Goal: Transaction & Acquisition: Purchase product/service

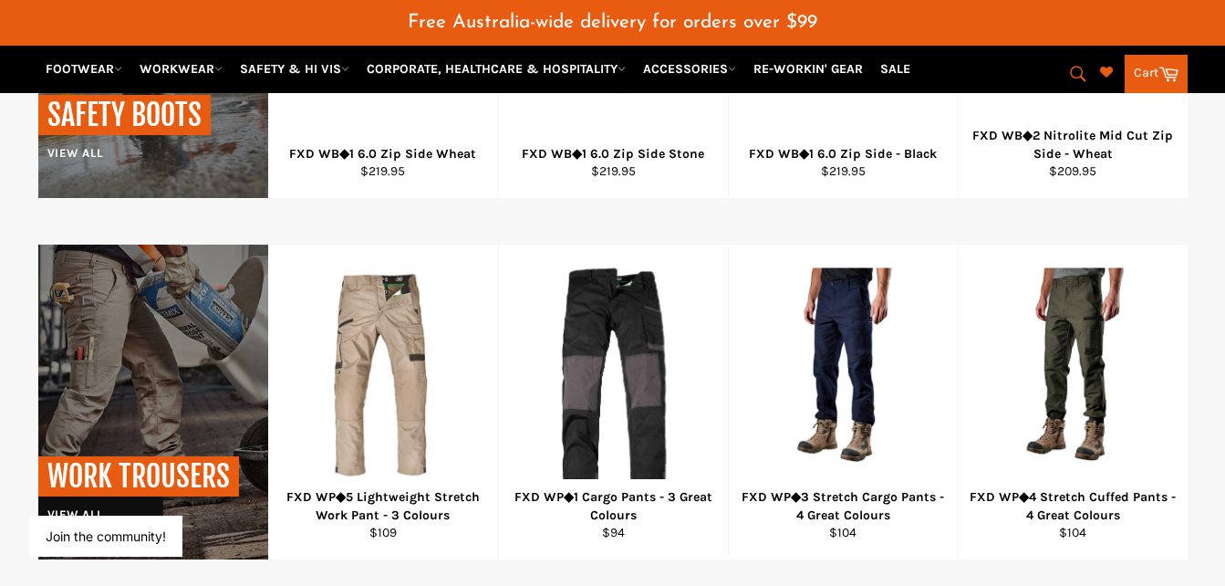
scroll to position [1834, 0]
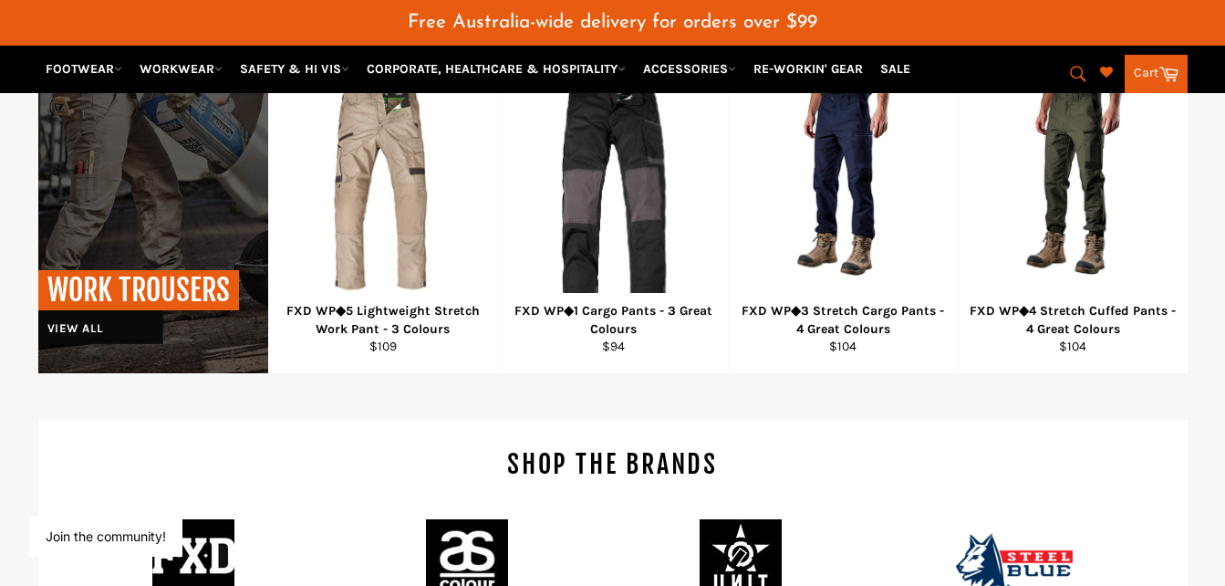
click at [81, 319] on div "WORK TROUSERS View all" at bounding box center [138, 303] width 201 height 67
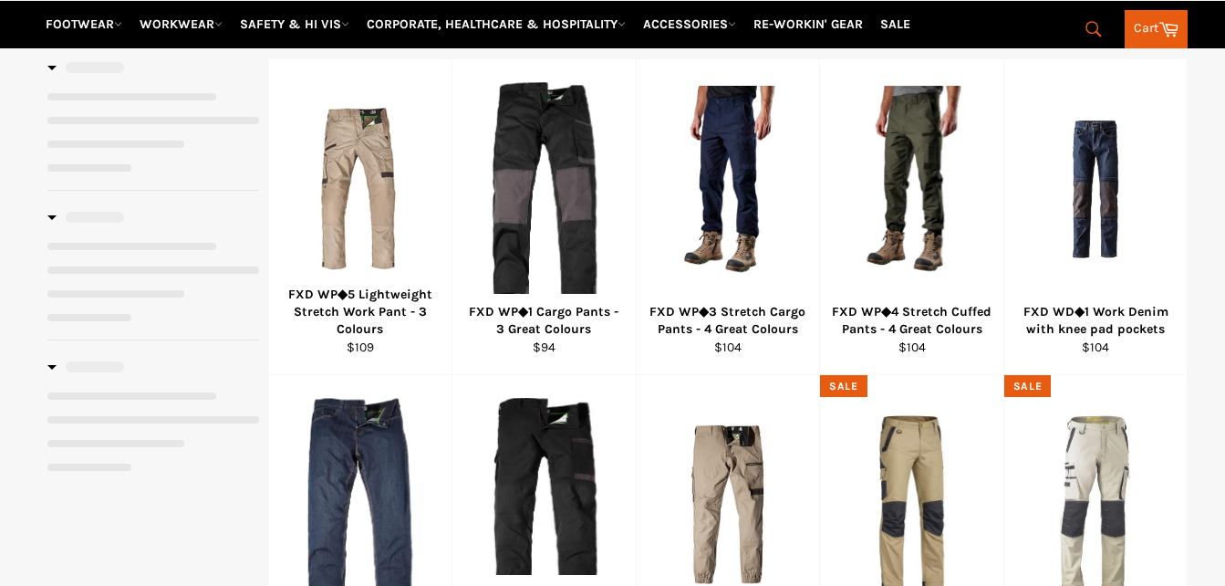
select select "******"
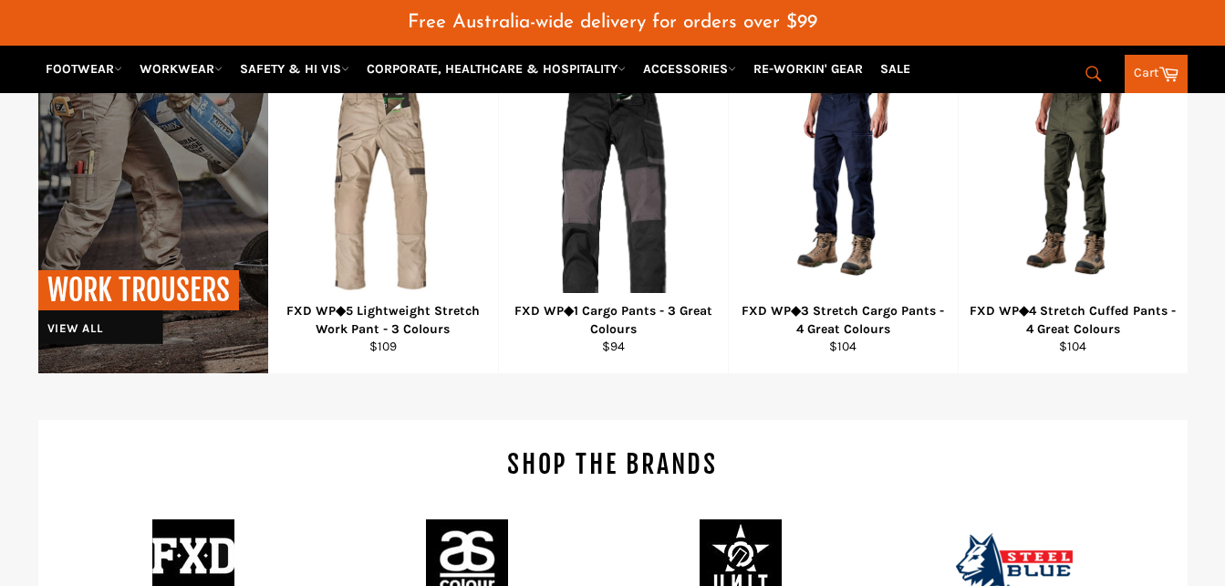
scroll to position [1879, 0]
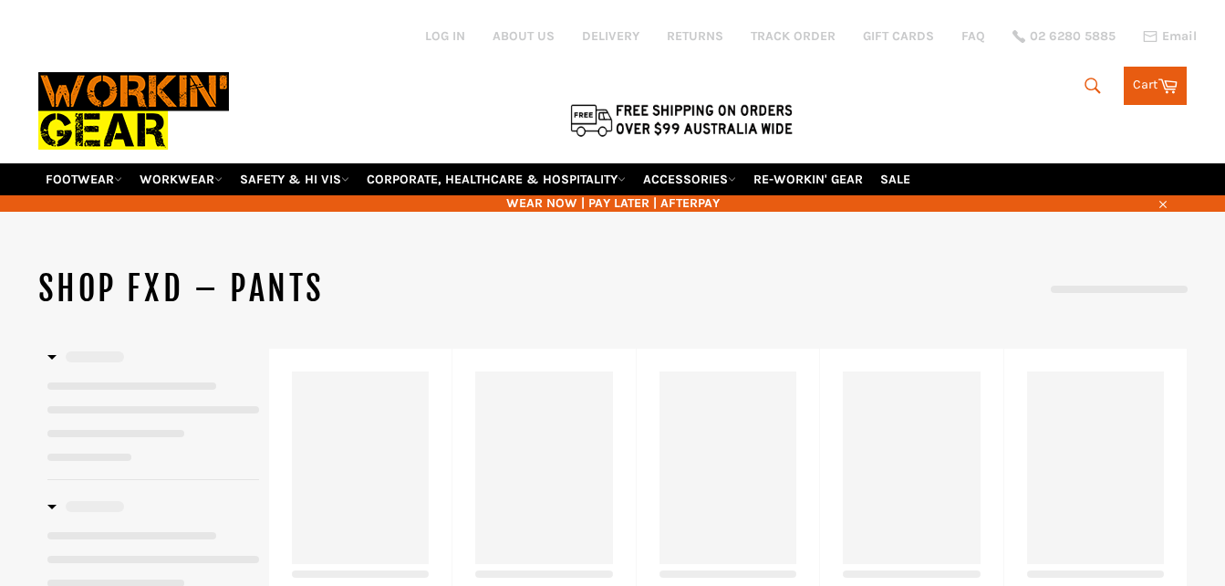
select select "**********"
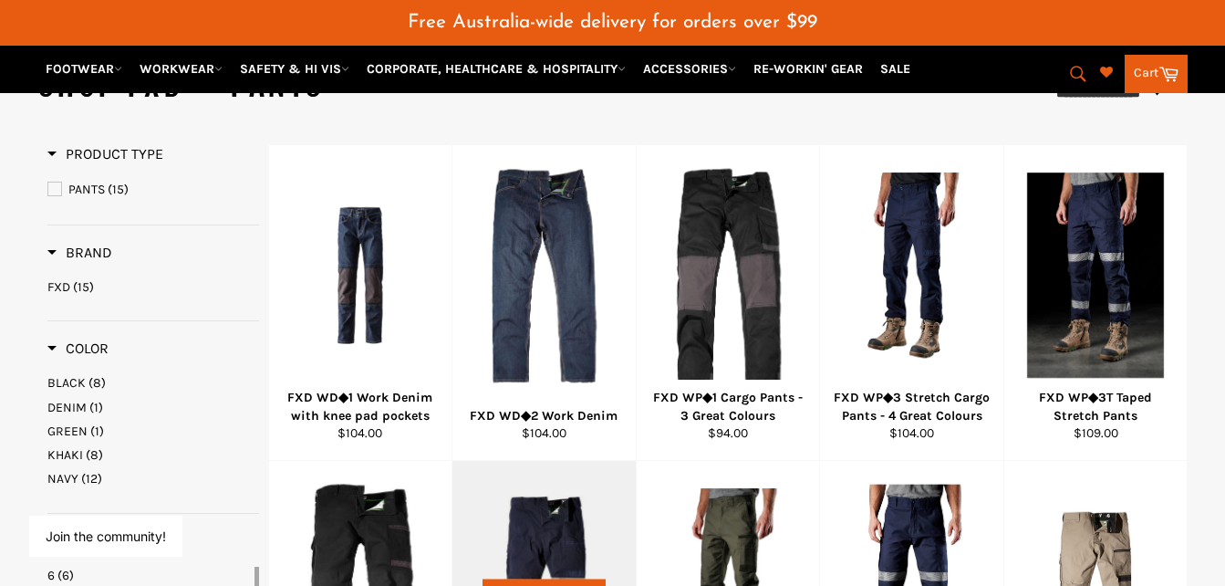
scroll to position [252, 0]
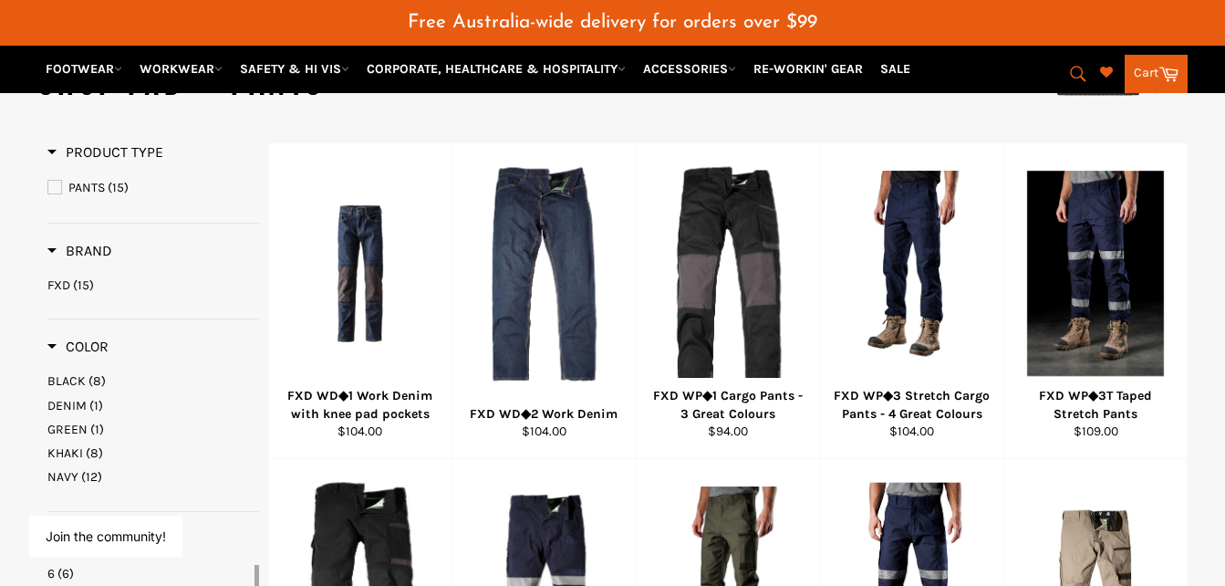
click at [75, 375] on span "BLACK" at bounding box center [66, 381] width 38 height 16
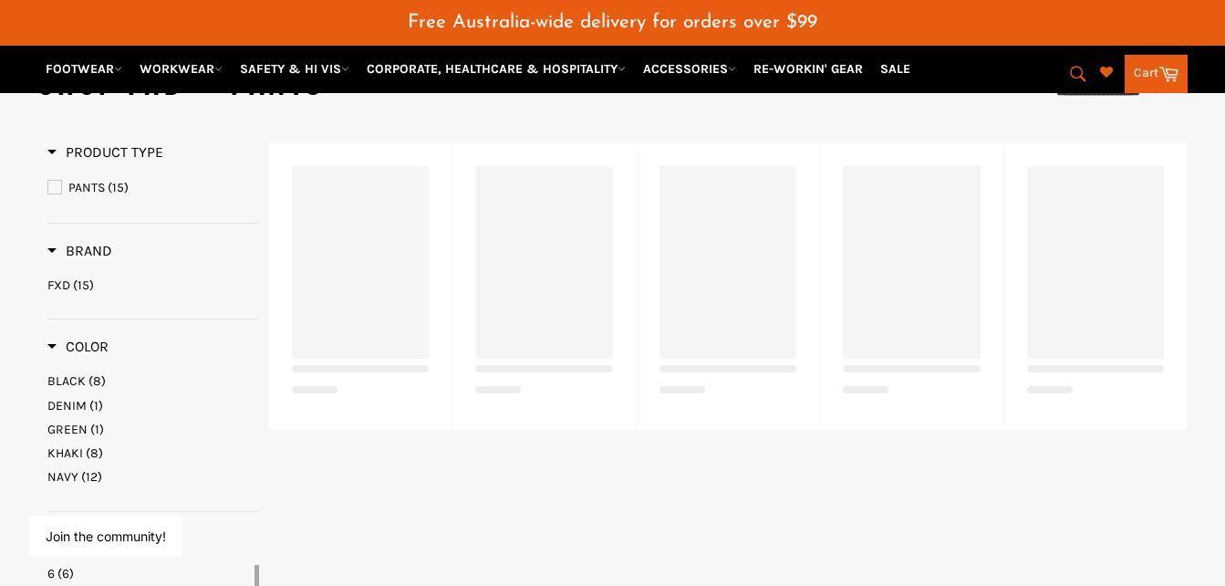
select select "**********"
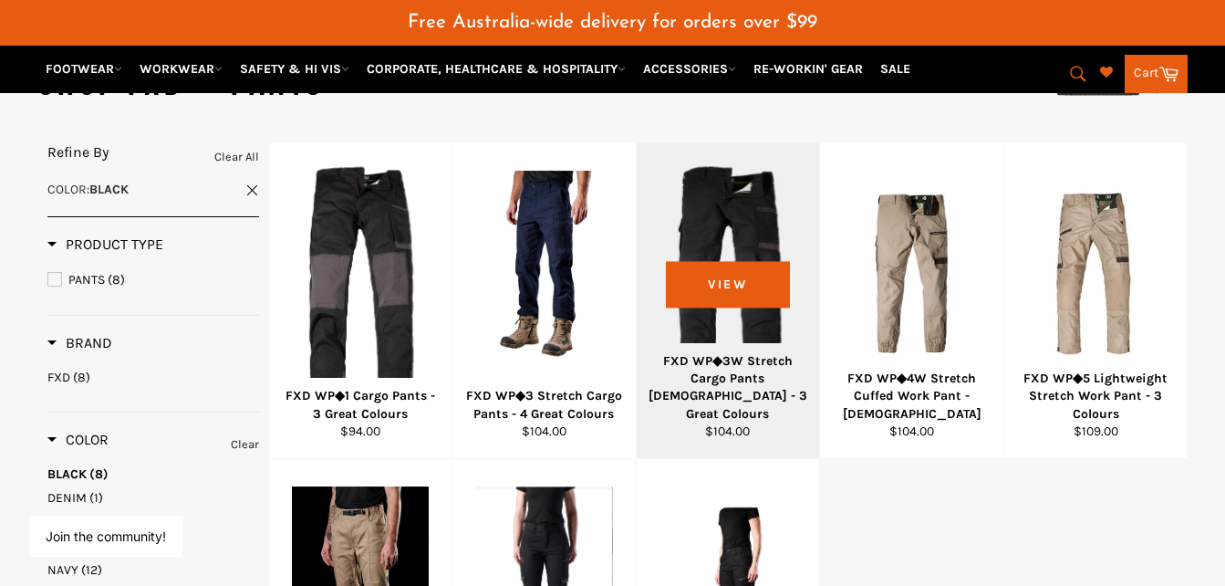
click at [743, 304] on div at bounding box center [729, 273] width 138 height 214
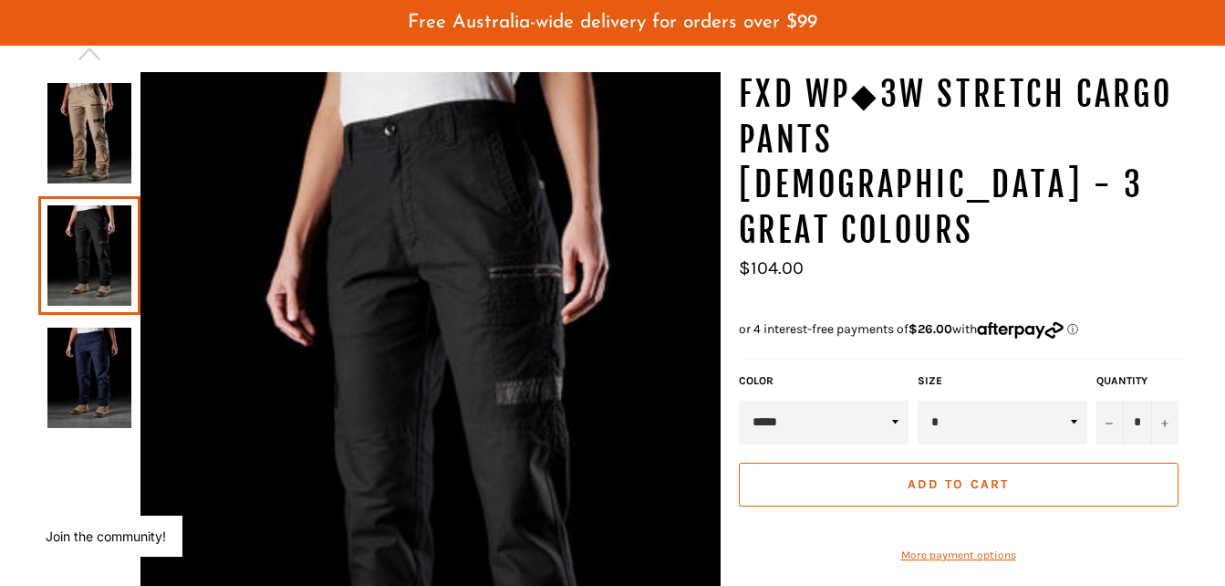
scroll to position [109, 0]
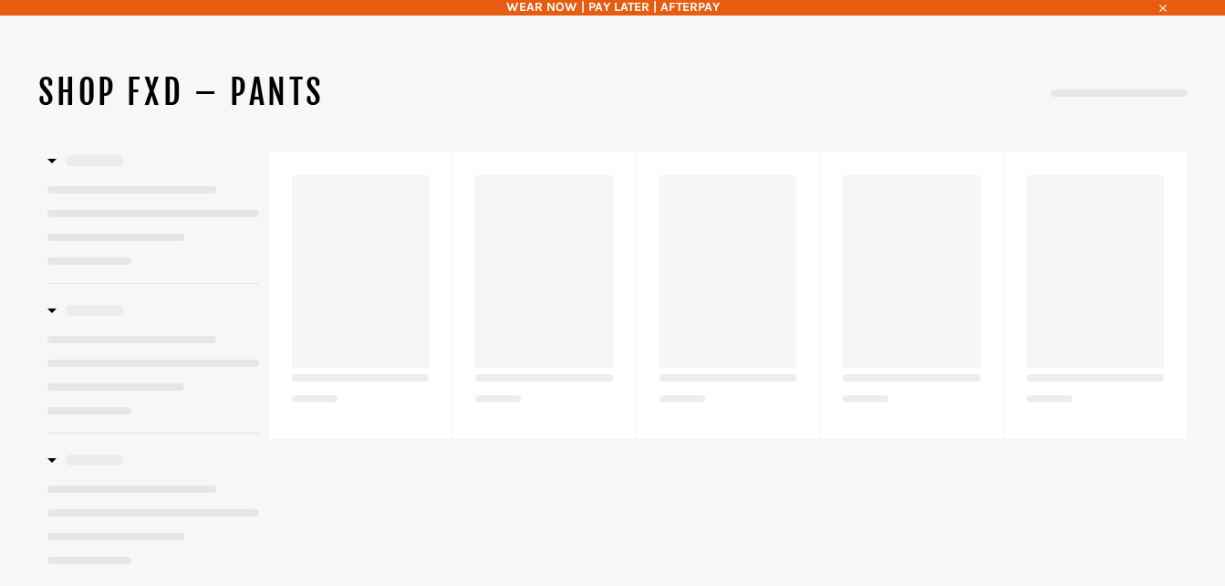
select select "**********"
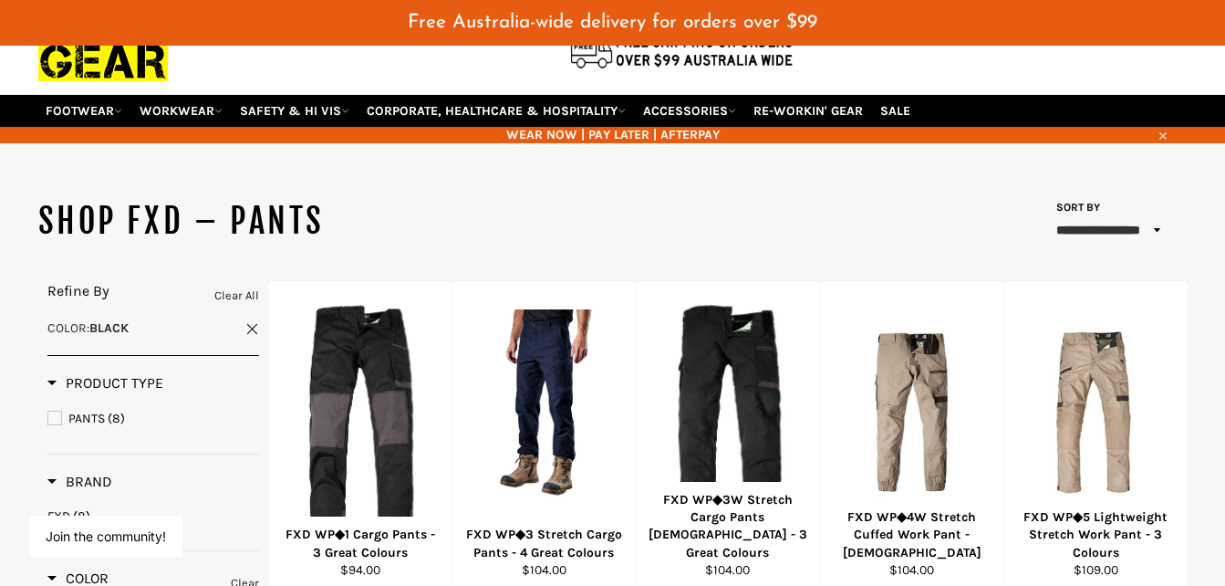
scroll to position [324, 0]
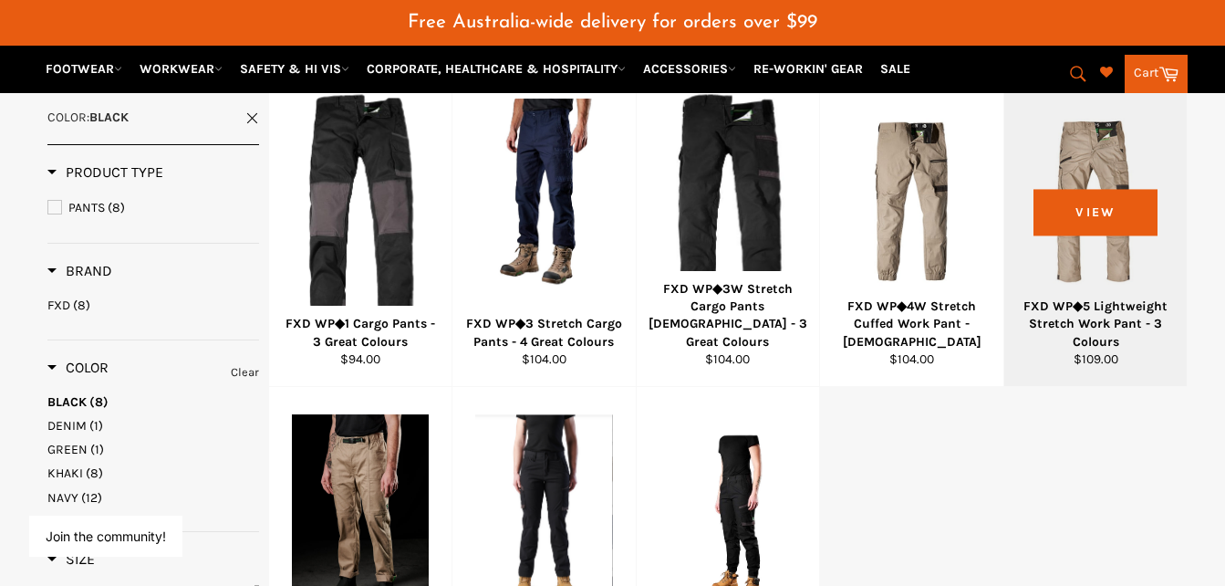
click at [1056, 232] on div at bounding box center [1096, 201] width 138 height 214
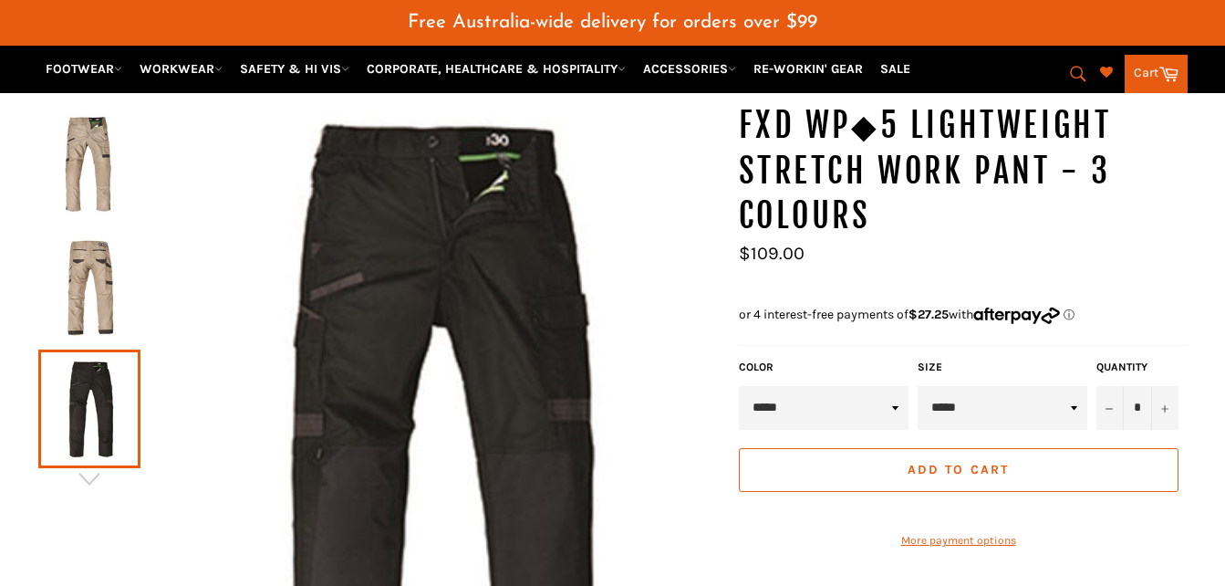
scroll to position [171, 0]
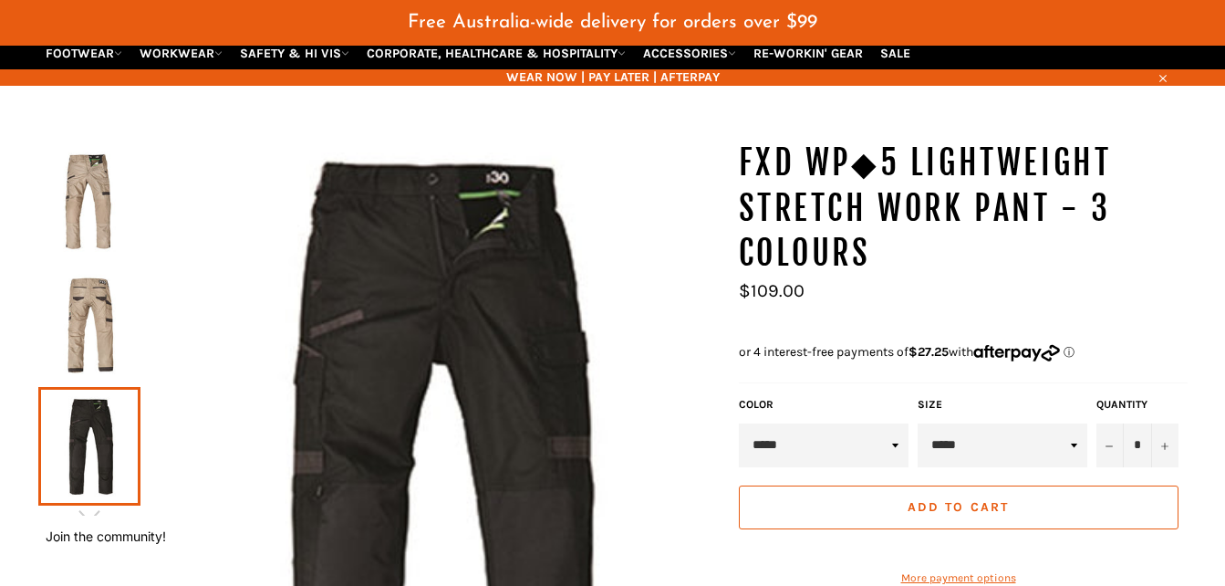
click at [971, 441] on select "***** ***** ***** ***** ***** ***** ****** ****** ******" at bounding box center [1003, 445] width 170 height 44
select select "*****"
click at [918, 423] on select "***** ***** ***** ***** ***** ***** ****** ****** ******" at bounding box center [1003, 445] width 170 height 44
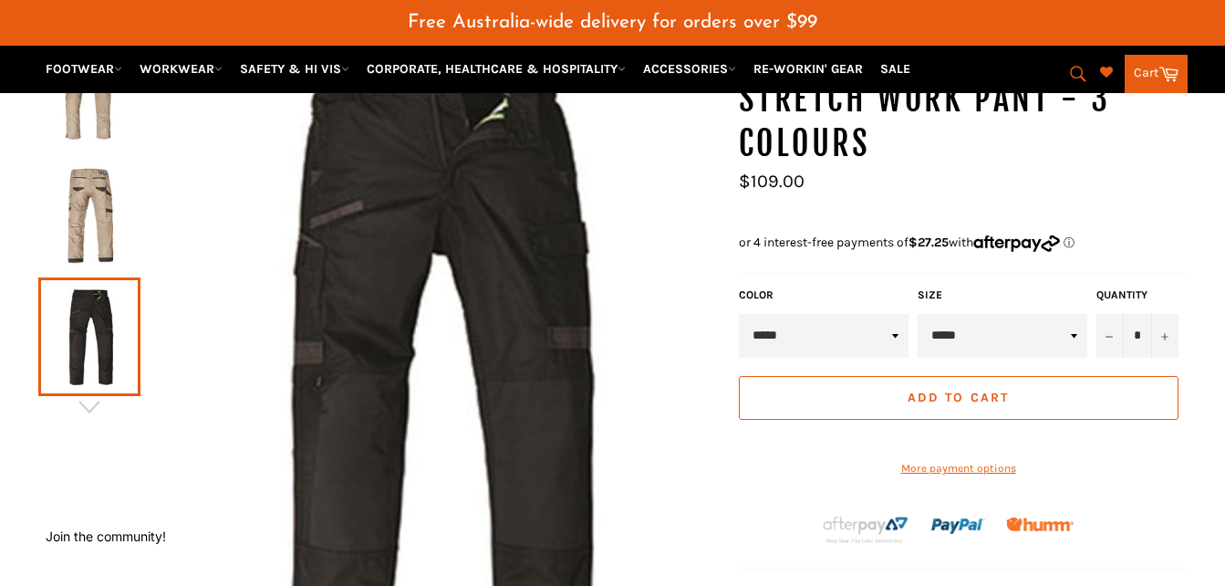
scroll to position [285, 0]
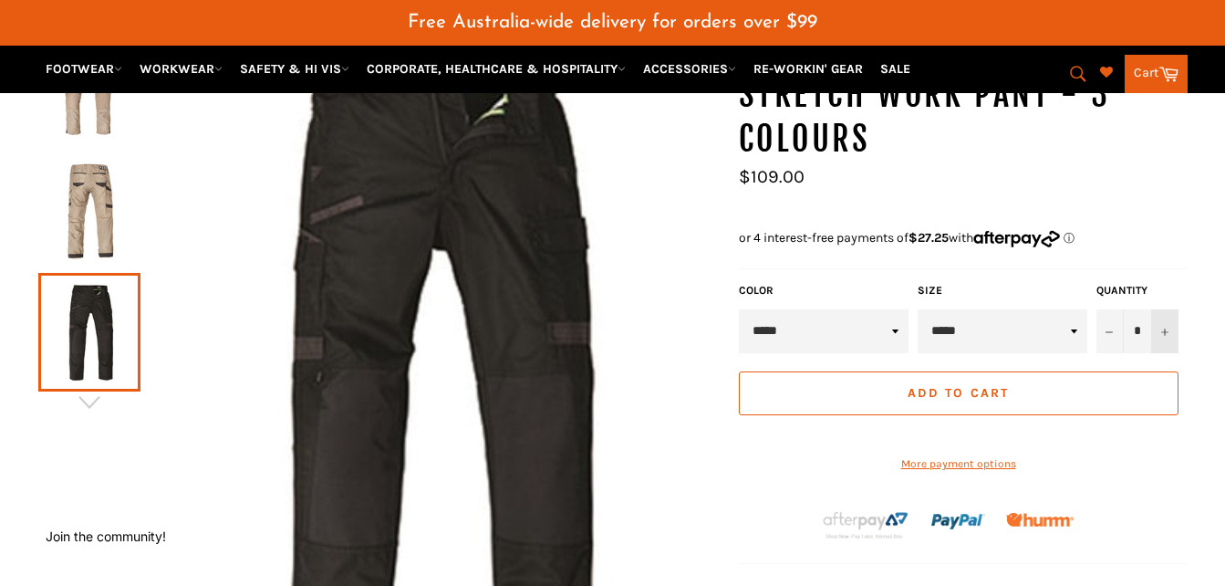
click at [1159, 332] on button "+" at bounding box center [1164, 331] width 27 height 44
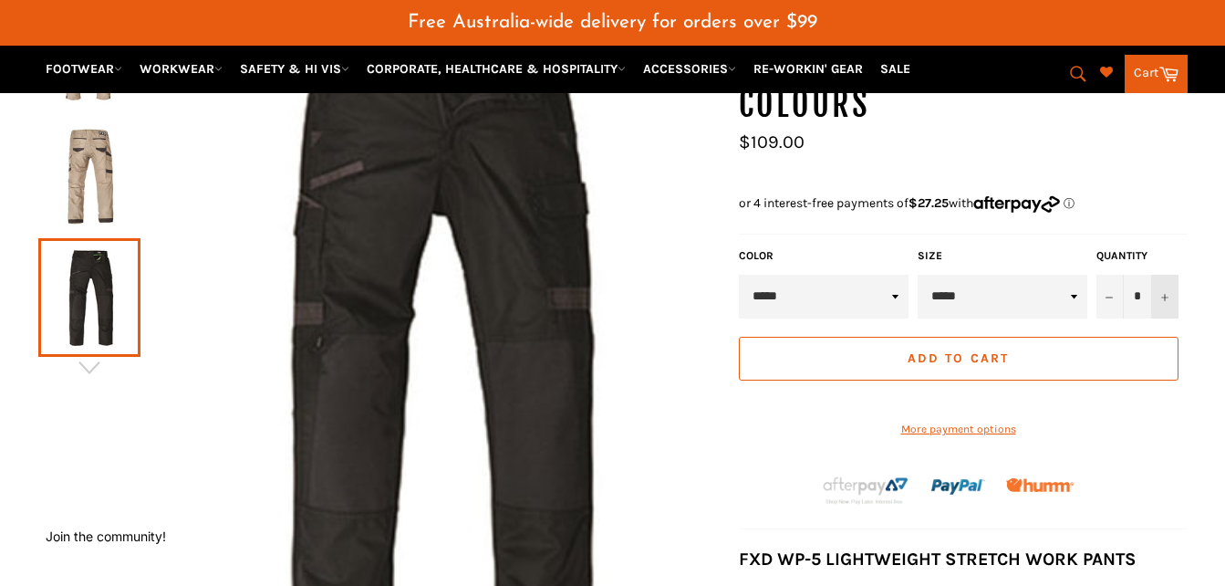
scroll to position [328, 0]
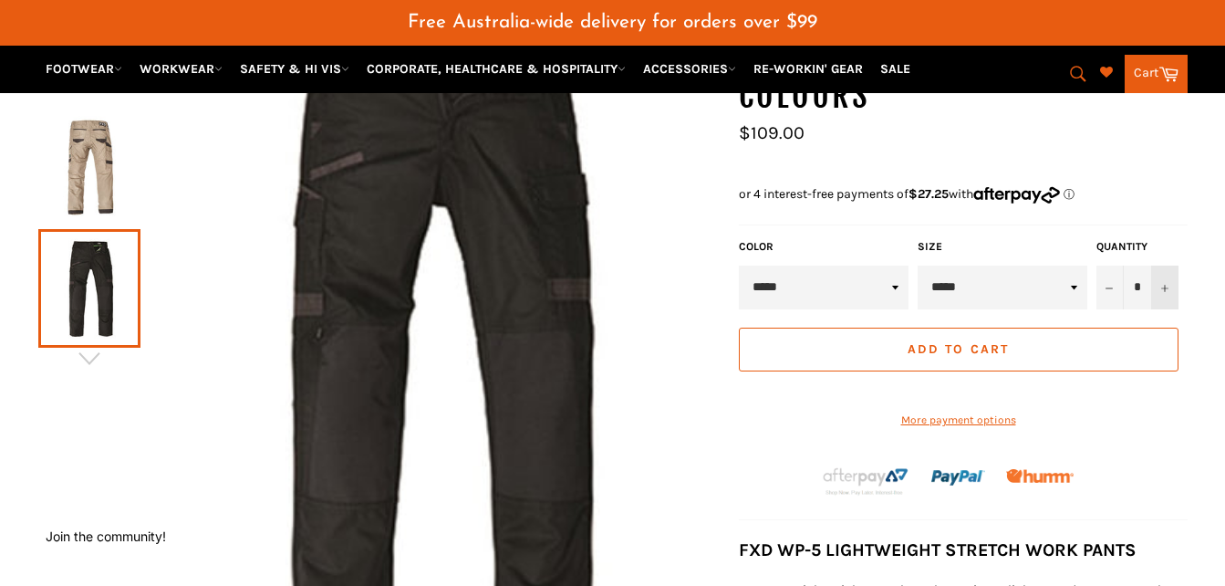
click at [1170, 285] on button "+" at bounding box center [1164, 287] width 27 height 44
click at [1112, 289] on icon "Reduce item quantity by one" at bounding box center [1109, 288] width 7 height 7
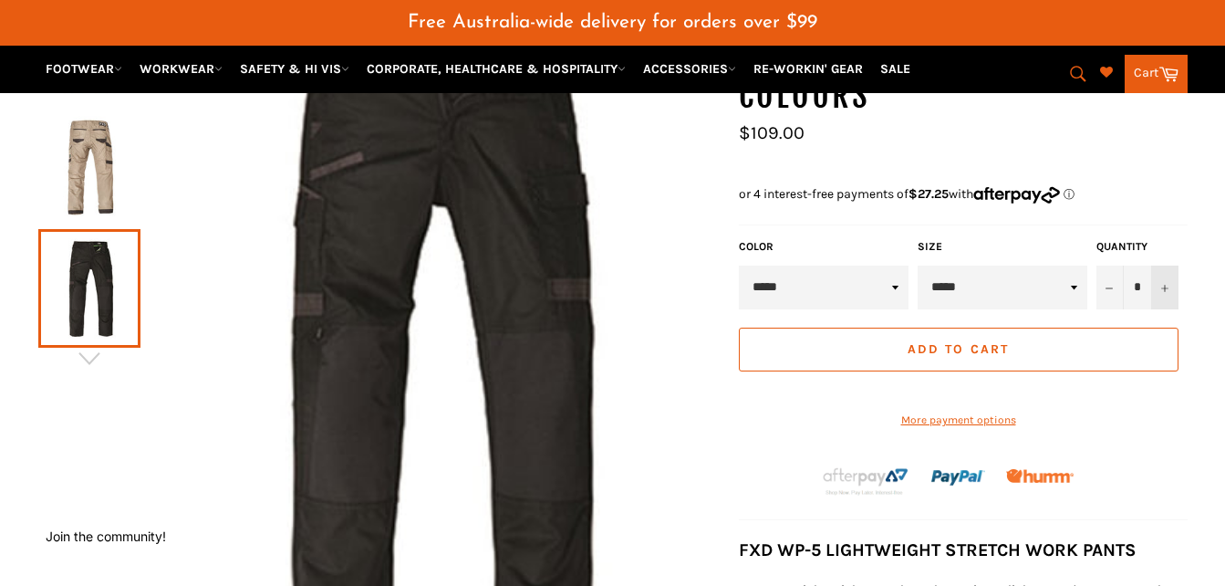
click at [1162, 289] on icon "Increase item quantity by one" at bounding box center [1164, 288] width 7 height 7
type input "*"
click at [834, 341] on button "Add to Cart" at bounding box center [959, 349] width 440 height 44
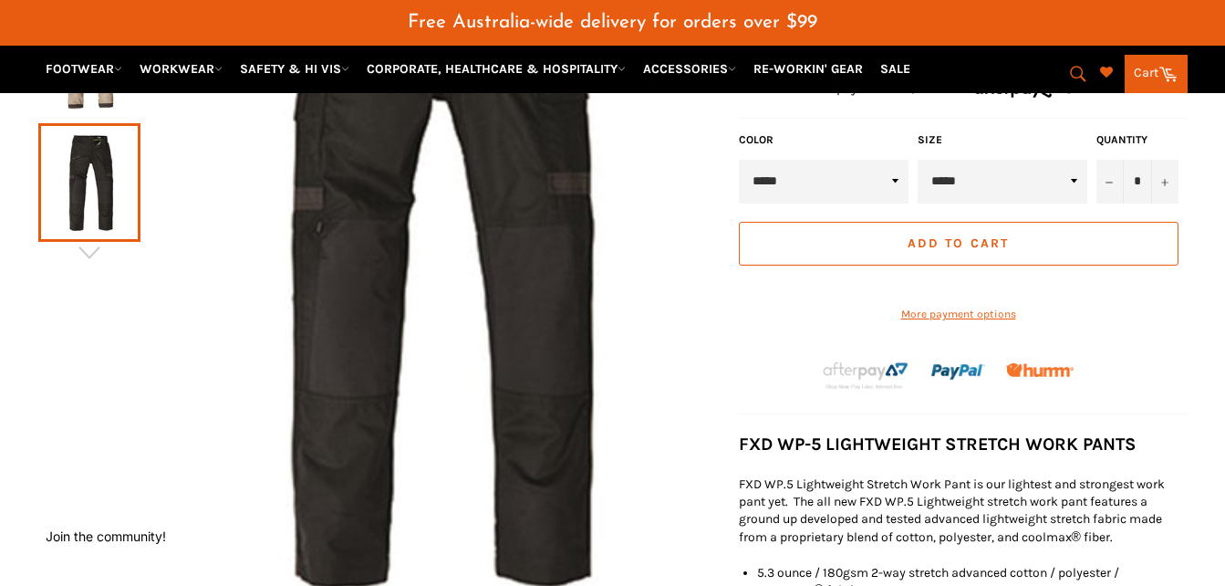
scroll to position [419, 0]
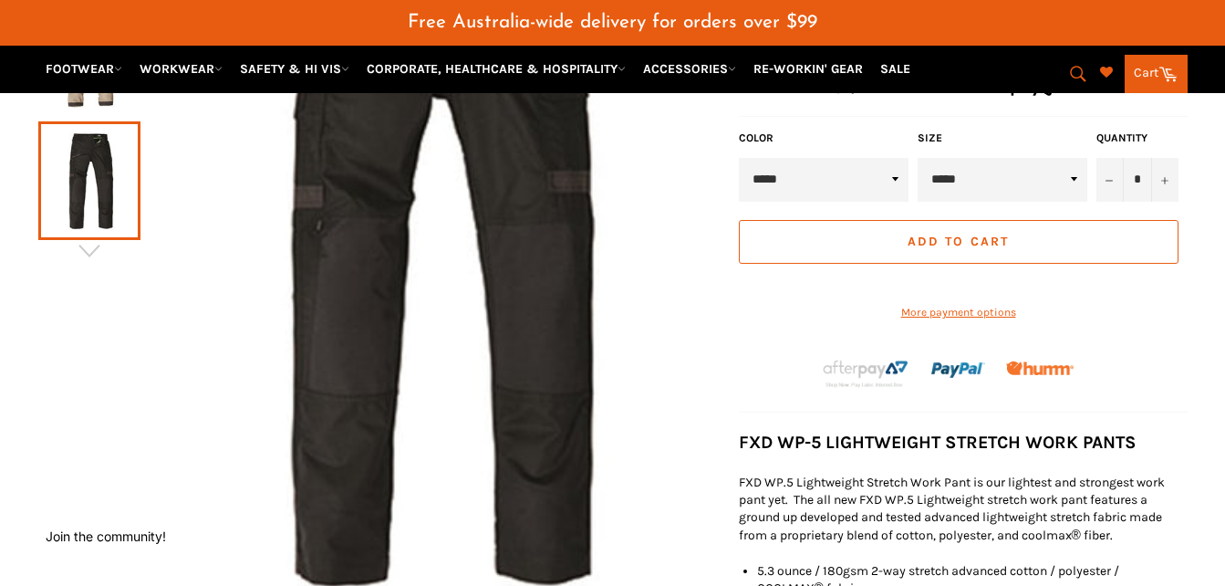
click at [846, 238] on button "Add to Cart" at bounding box center [959, 242] width 440 height 44
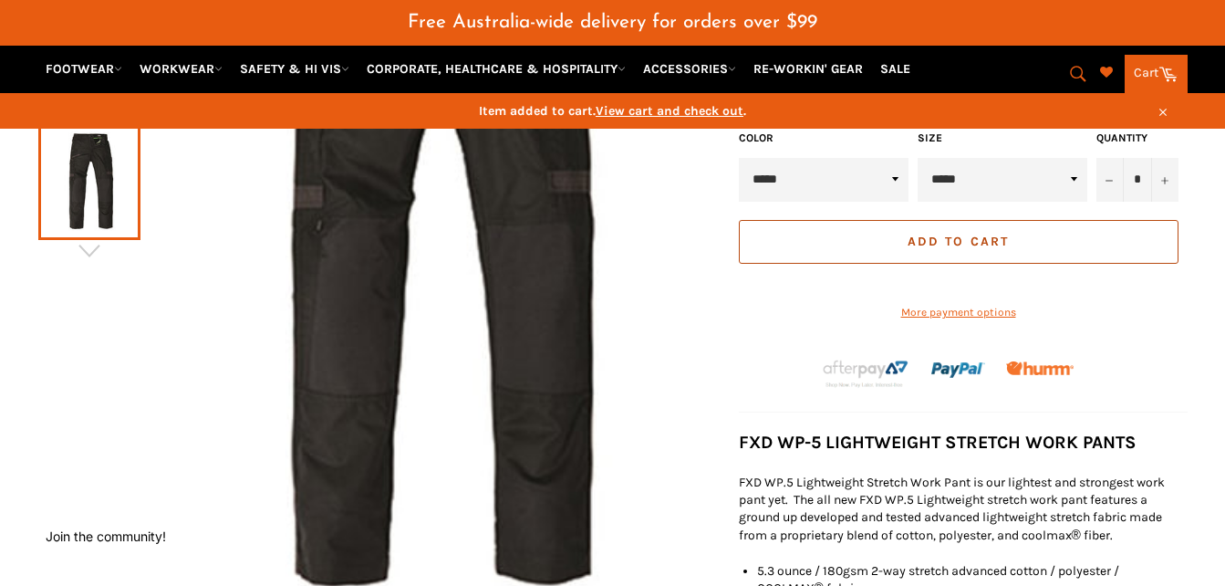
click at [846, 238] on button "Add to Cart" at bounding box center [959, 242] width 440 height 44
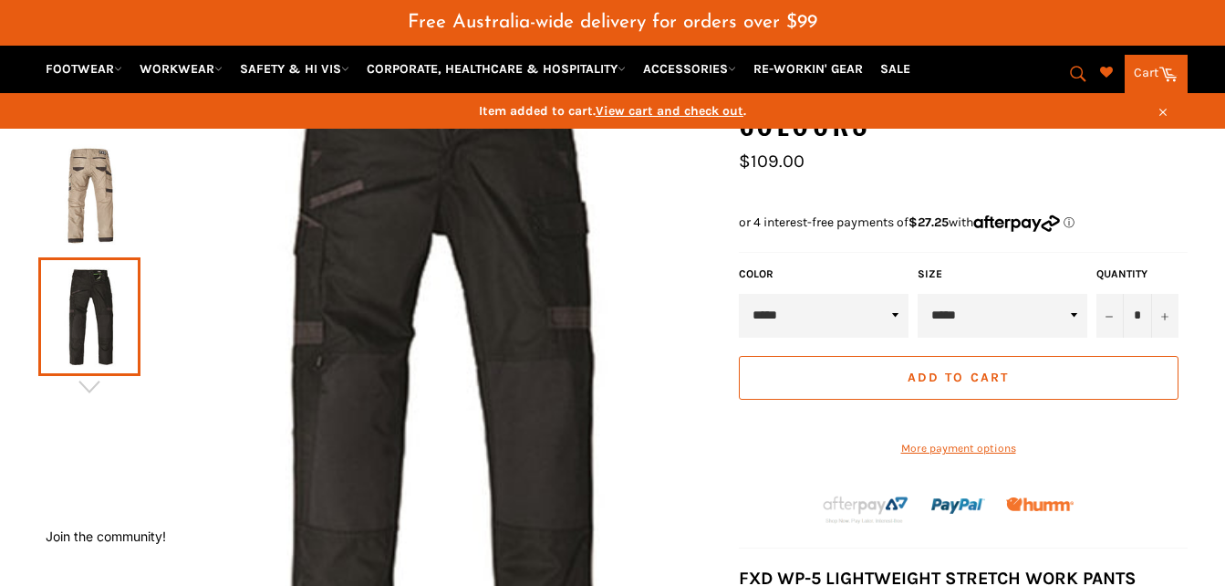
scroll to position [0, 0]
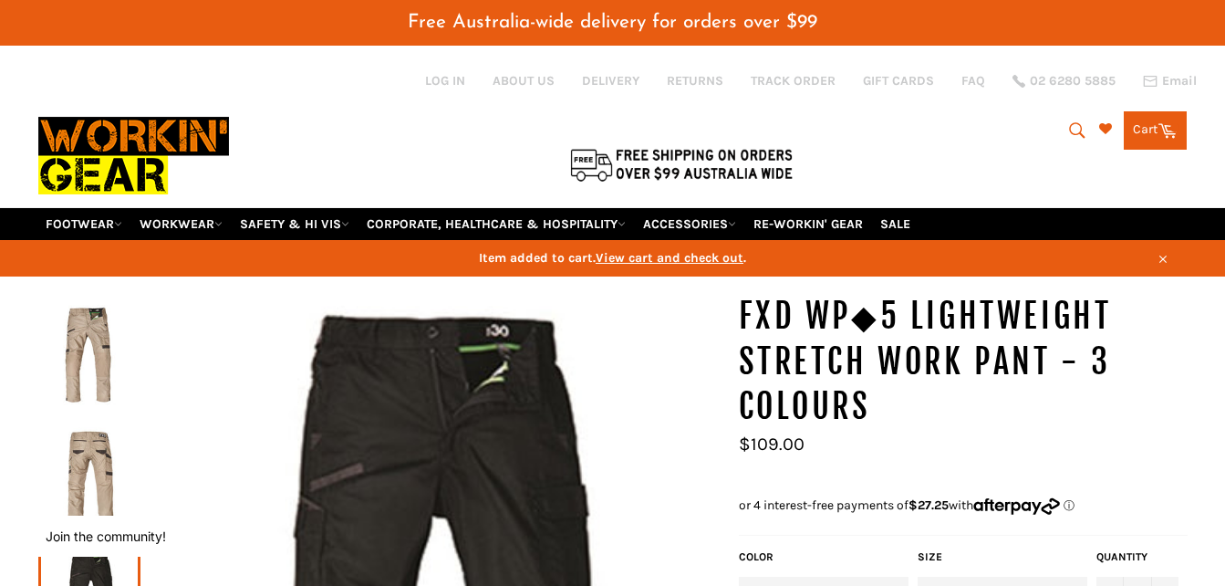
click at [1141, 125] on link "Cart Cart 0 items" at bounding box center [1155, 130] width 63 height 38
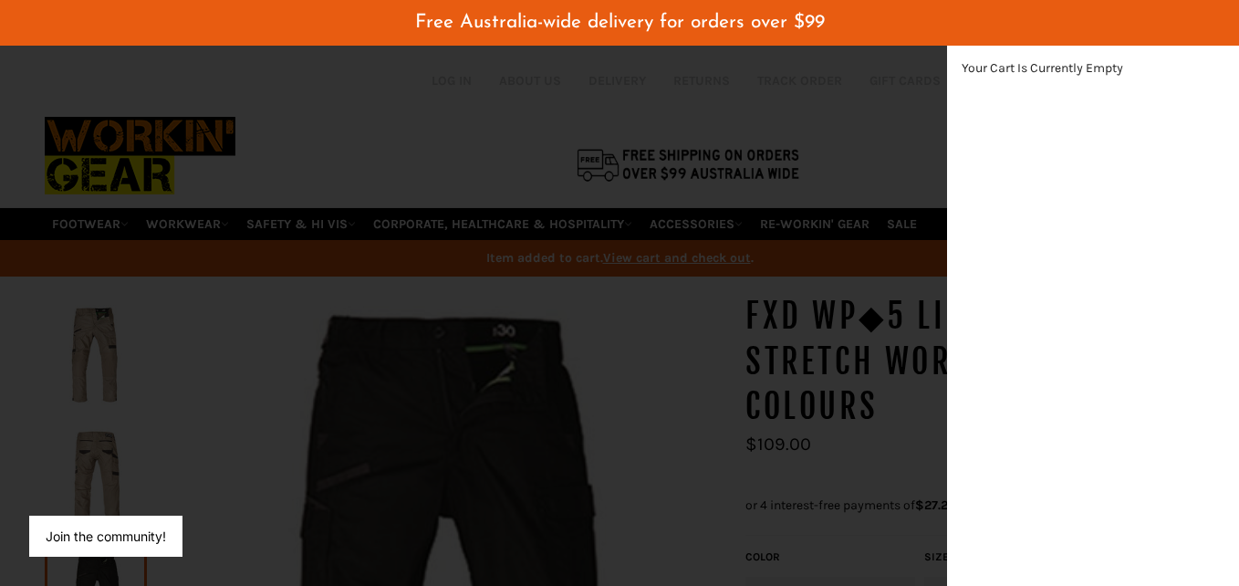
click at [1141, 125] on div "Your Cart Is Currently Empty" at bounding box center [1093, 315] width 292 height 541
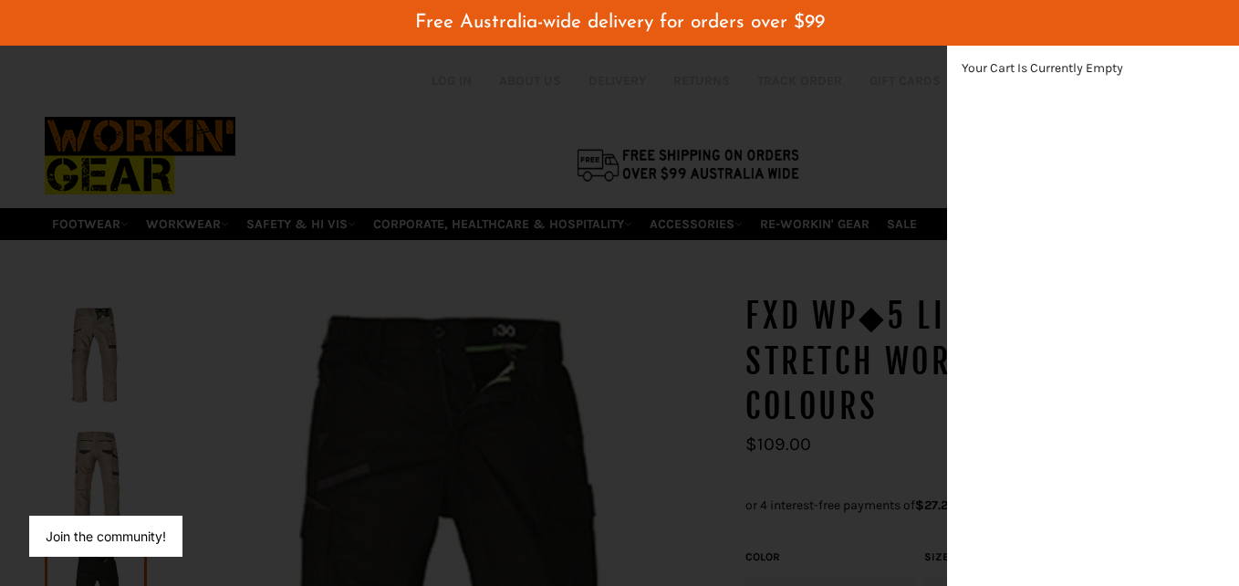
click at [883, 148] on div "modal" at bounding box center [619, 293] width 1239 height 586
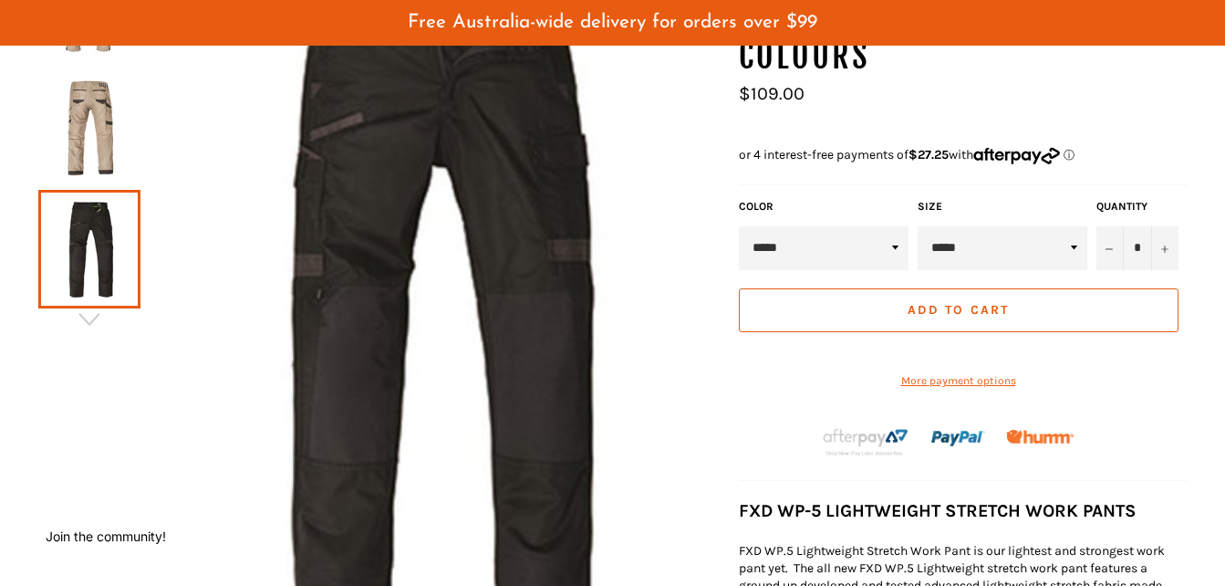
scroll to position [358, 0]
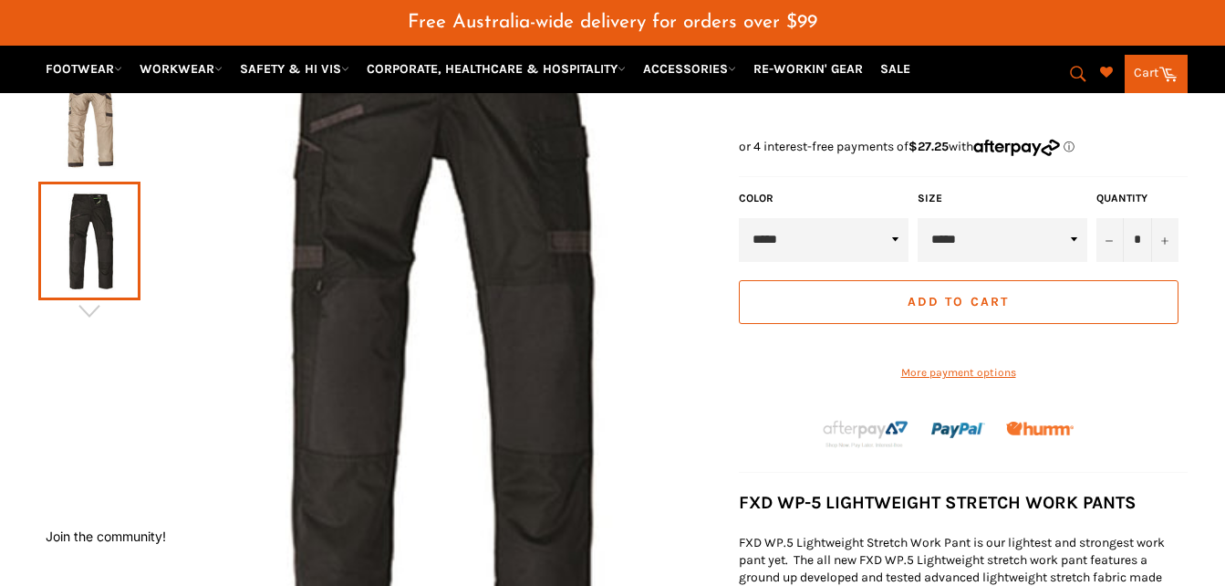
click at [884, 223] on select "***** ***** ****" at bounding box center [824, 240] width 170 height 44
click at [739, 218] on select "***** ***** ****" at bounding box center [824, 240] width 170 height 44
click at [1086, 297] on button "Add to Cart" at bounding box center [959, 302] width 440 height 44
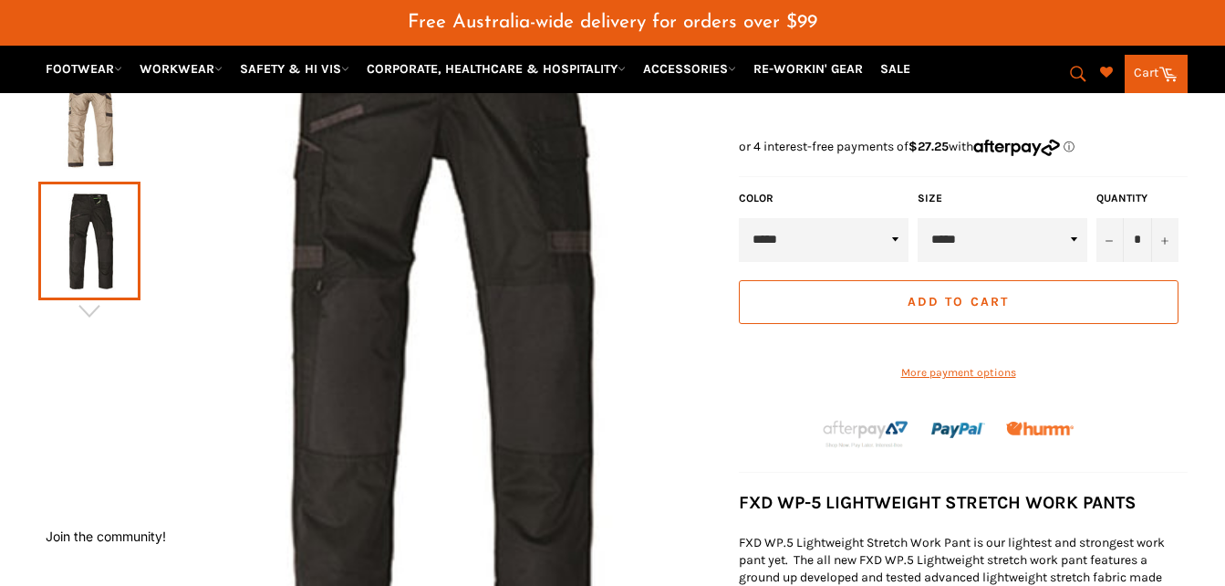
click at [1086, 297] on button "Add to Cart" at bounding box center [959, 302] width 440 height 44
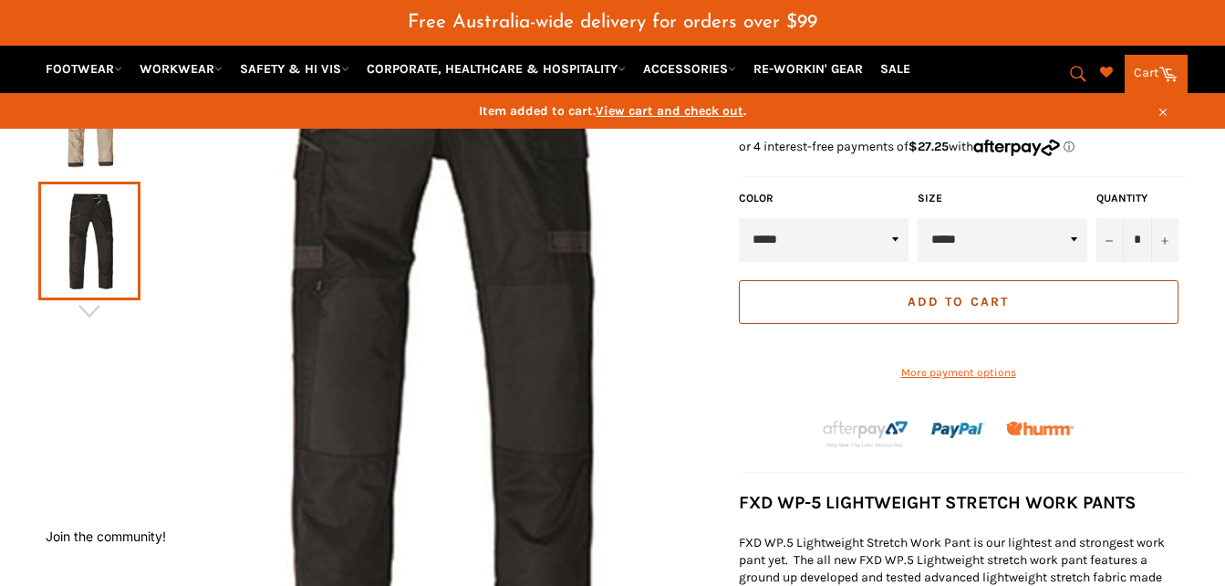
click at [1063, 313] on button "Add to Cart" at bounding box center [959, 302] width 440 height 44
click at [1057, 320] on button "Add to Cart" at bounding box center [959, 302] width 440 height 44
click at [644, 109] on span "View cart and check out" at bounding box center [670, 111] width 148 height 16
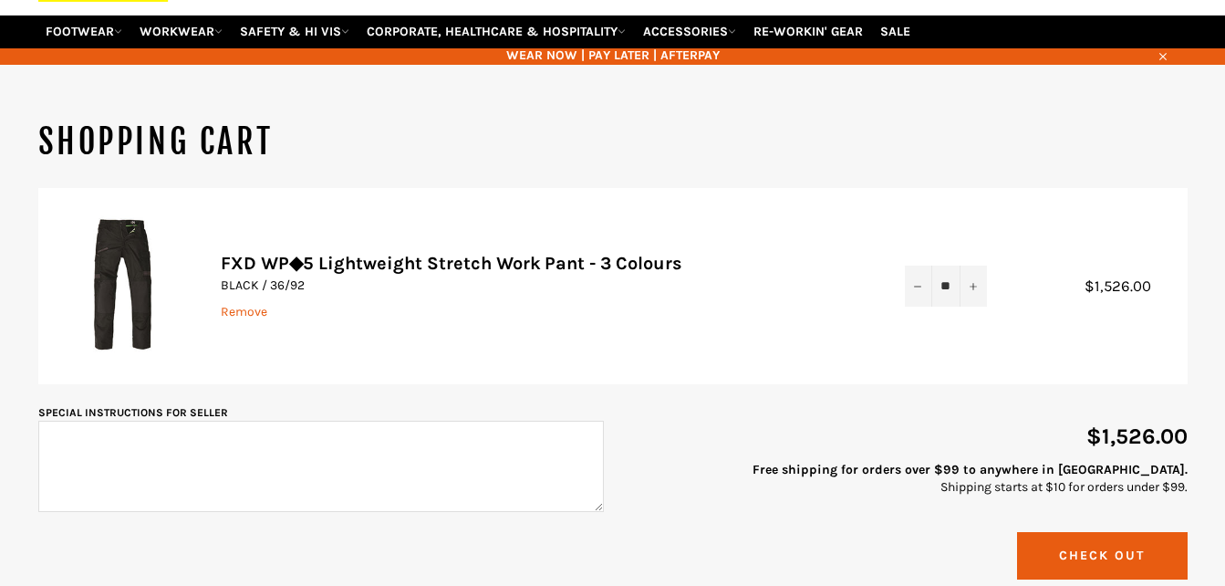
scroll to position [166, 0]
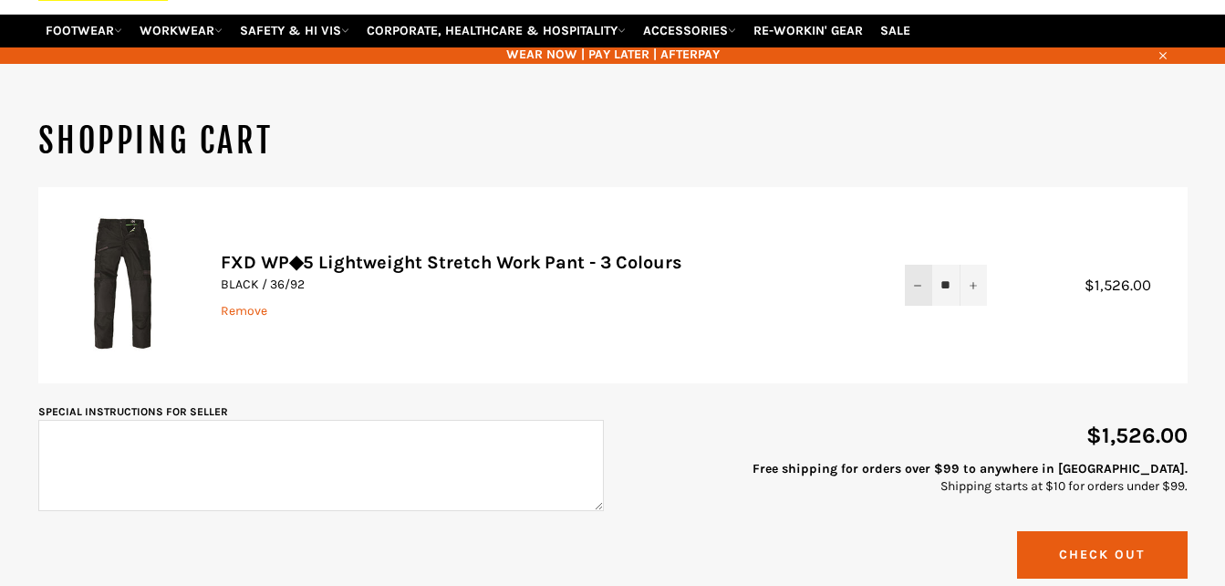
click at [915, 164] on h1 "Shopping Cart" at bounding box center [612, 142] width 1149 height 46
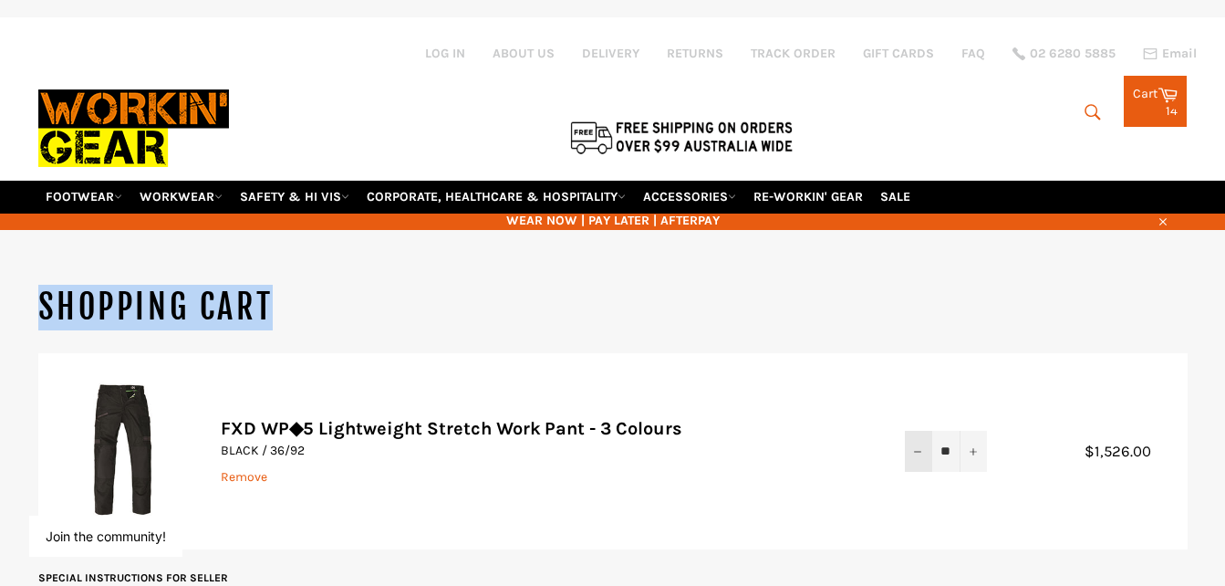
scroll to position [164, 0]
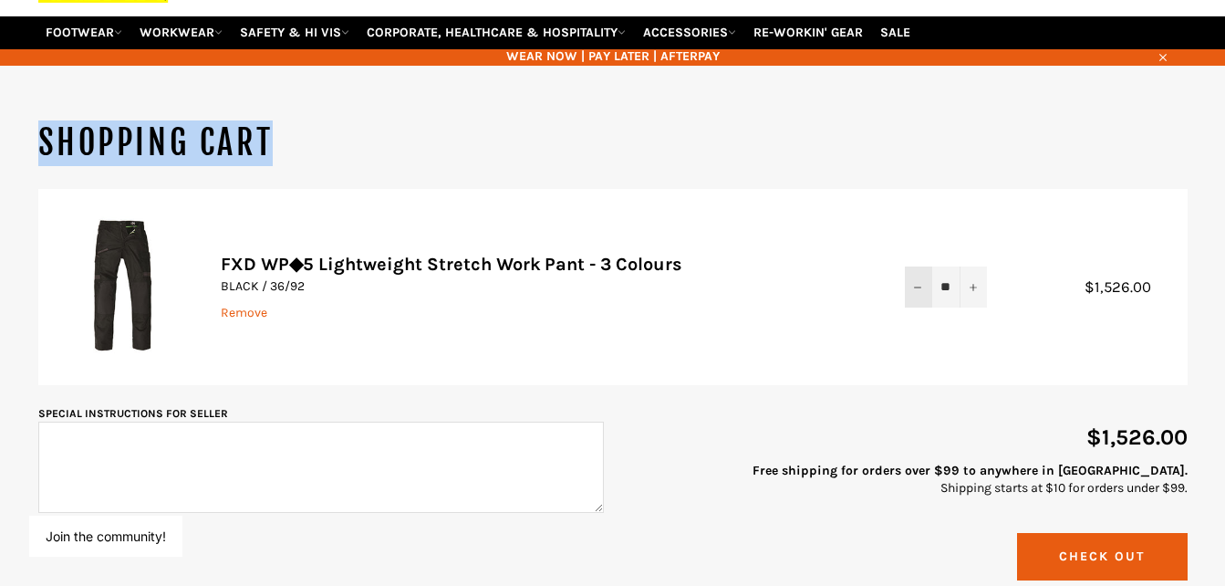
click at [909, 366] on td "Quantity ** − +" at bounding box center [946, 287] width 119 height 197
click at [918, 290] on icon "Reduce item quantity by one" at bounding box center [917, 287] width 7 height 7
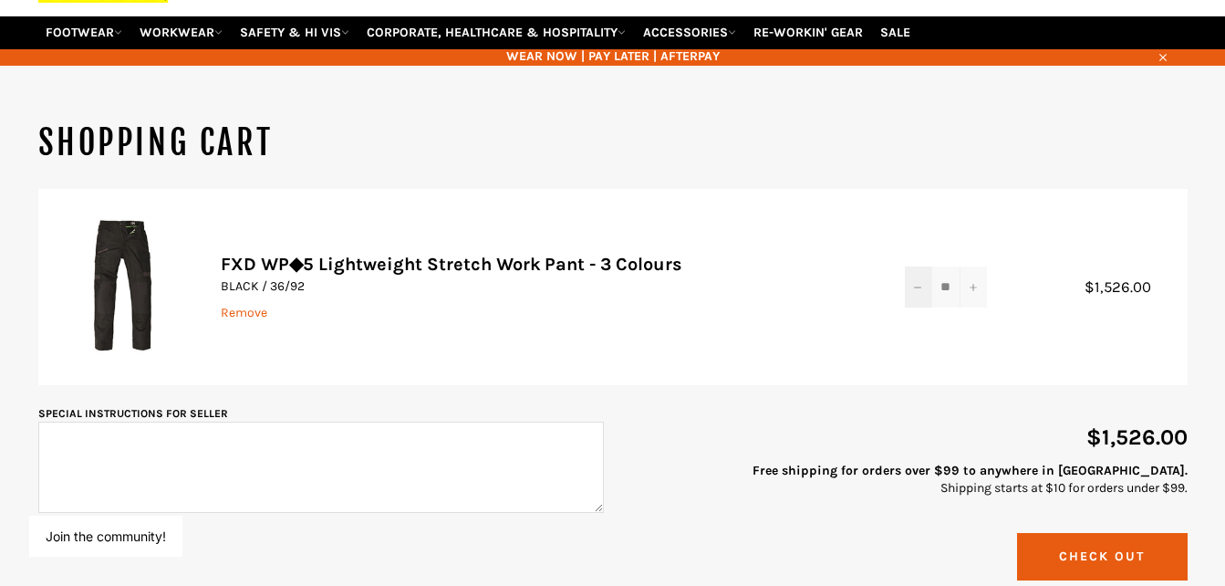
click at [918, 290] on icon "Reduce item quantity by one" at bounding box center [917, 287] width 7 height 7
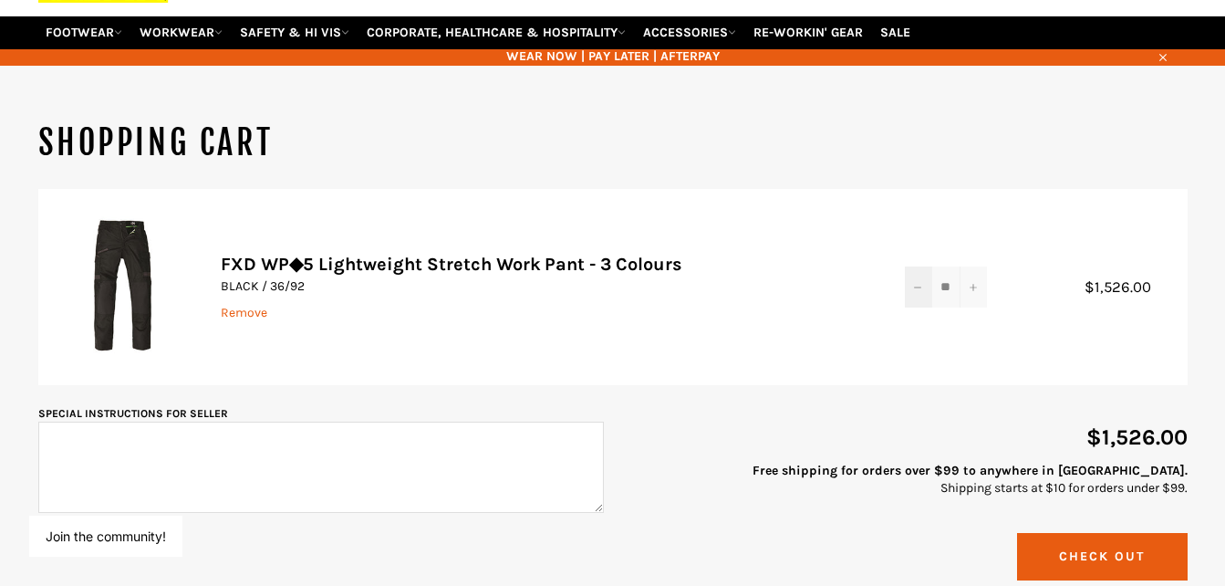
click at [918, 290] on icon "Reduce item quantity by one" at bounding box center [917, 287] width 7 height 7
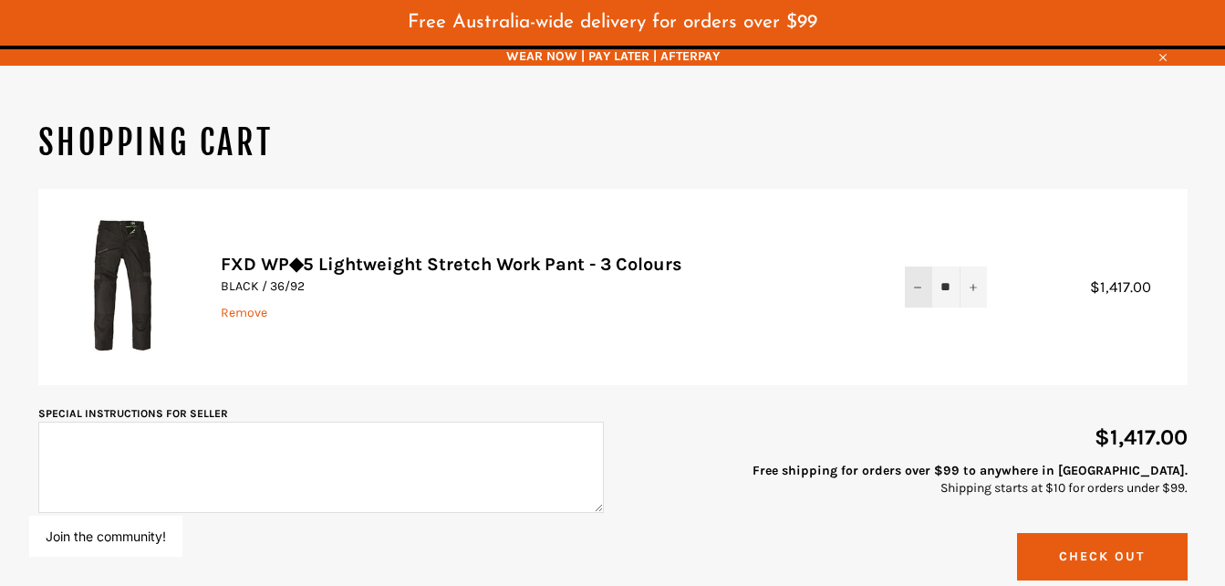
scroll to position [516, 30]
click at [916, 291] on icon "Reduce item quantity by one" at bounding box center [917, 287] width 7 height 7
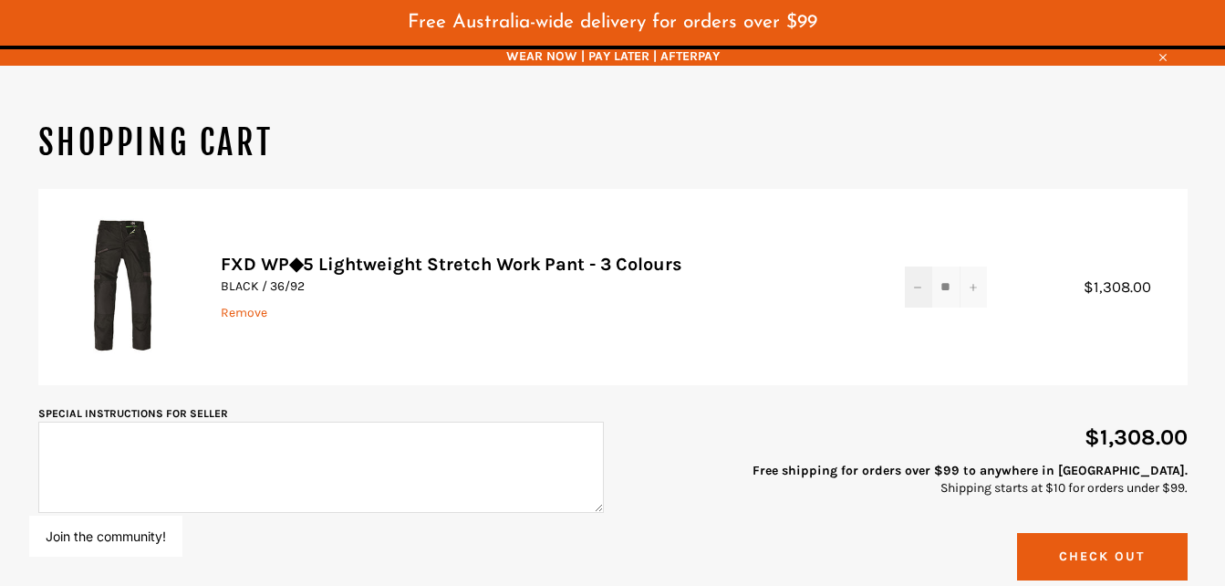
click at [916, 291] on icon "Reduce item quantity by one" at bounding box center [917, 287] width 7 height 7
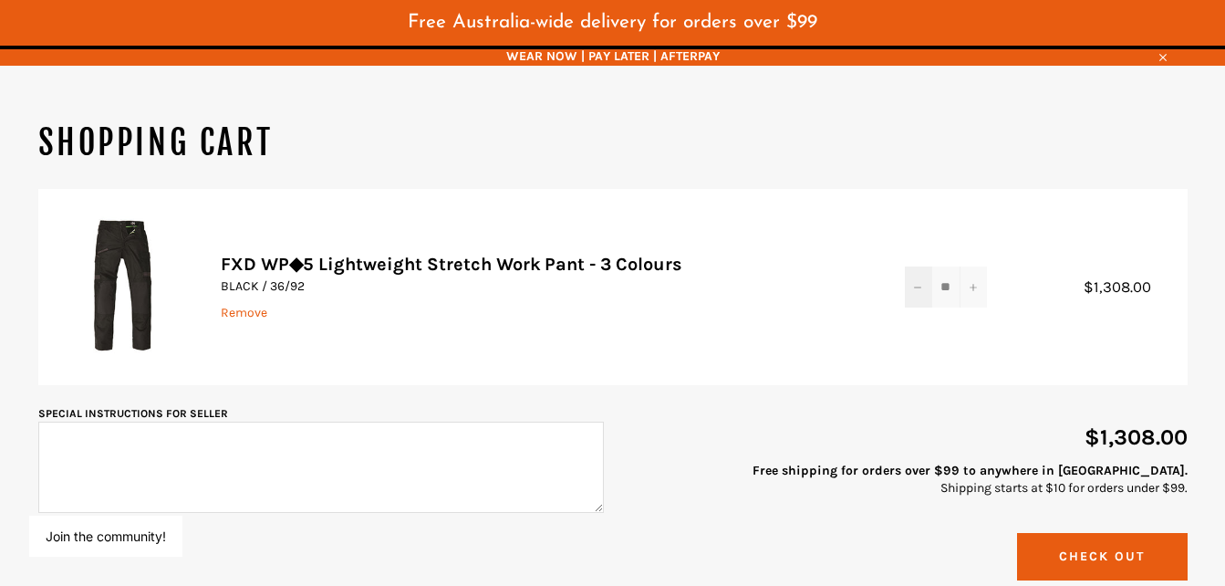
click at [916, 291] on icon "Reduce item quantity by one" at bounding box center [917, 287] width 7 height 7
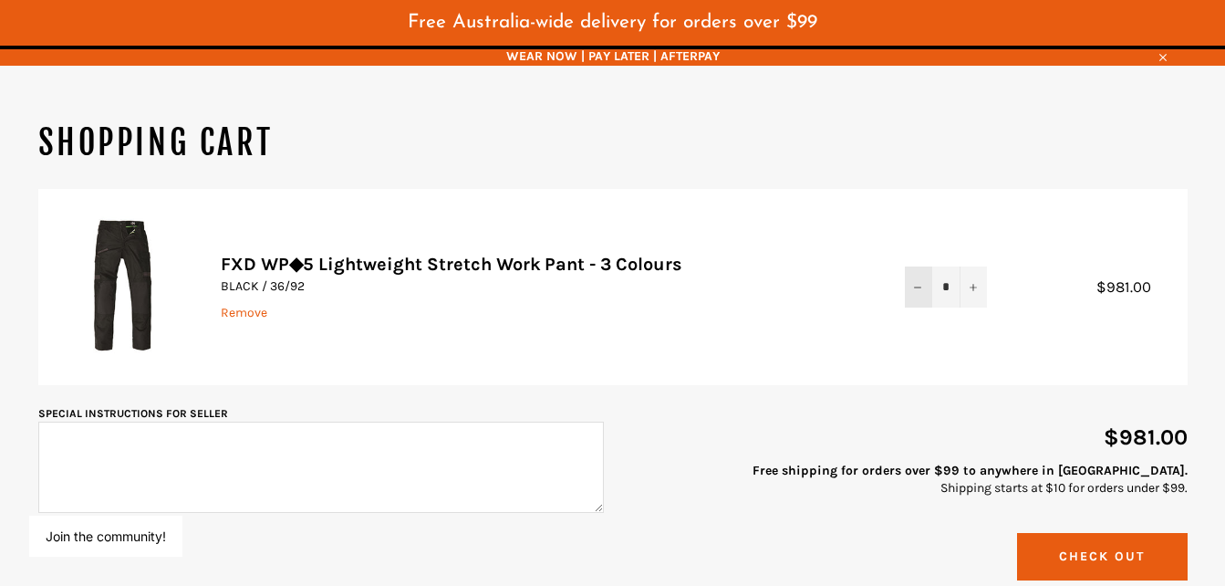
click at [916, 291] on icon "Reduce item quantity by one" at bounding box center [917, 287] width 7 height 7
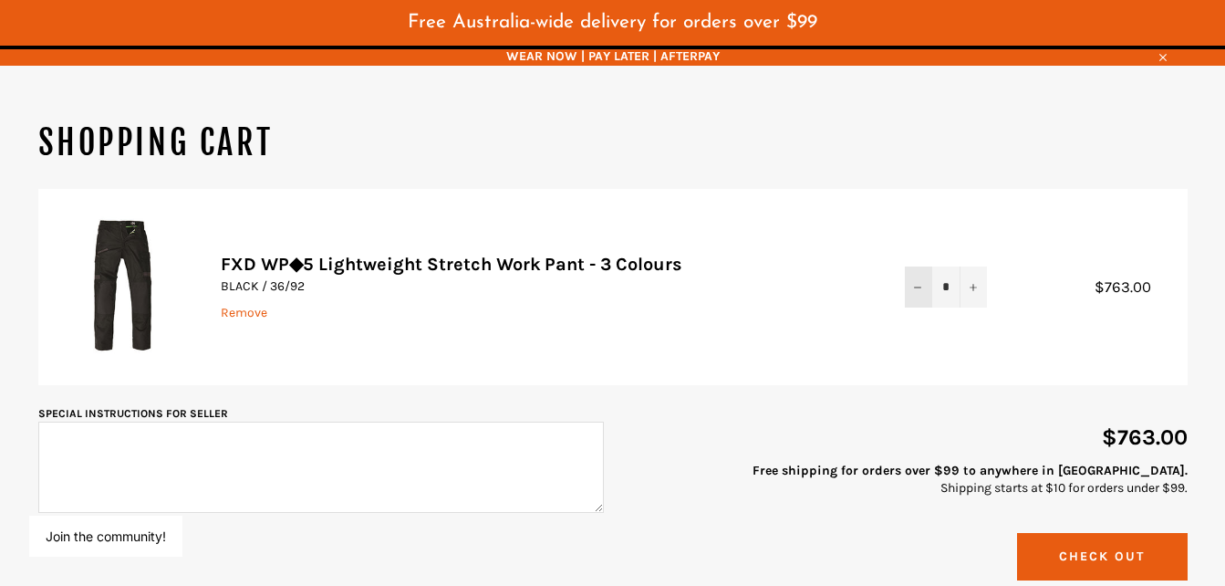
click at [916, 291] on icon "Reduce item quantity by one" at bounding box center [917, 287] width 7 height 7
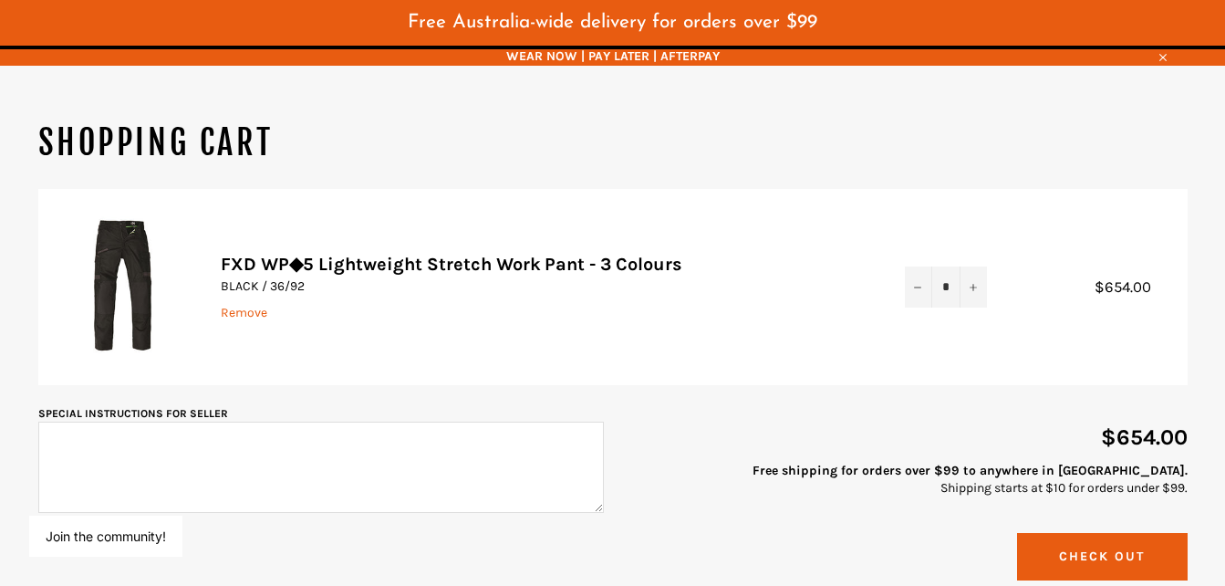
click at [916, 291] on icon "Reduce item quantity by one" at bounding box center [917, 287] width 7 height 7
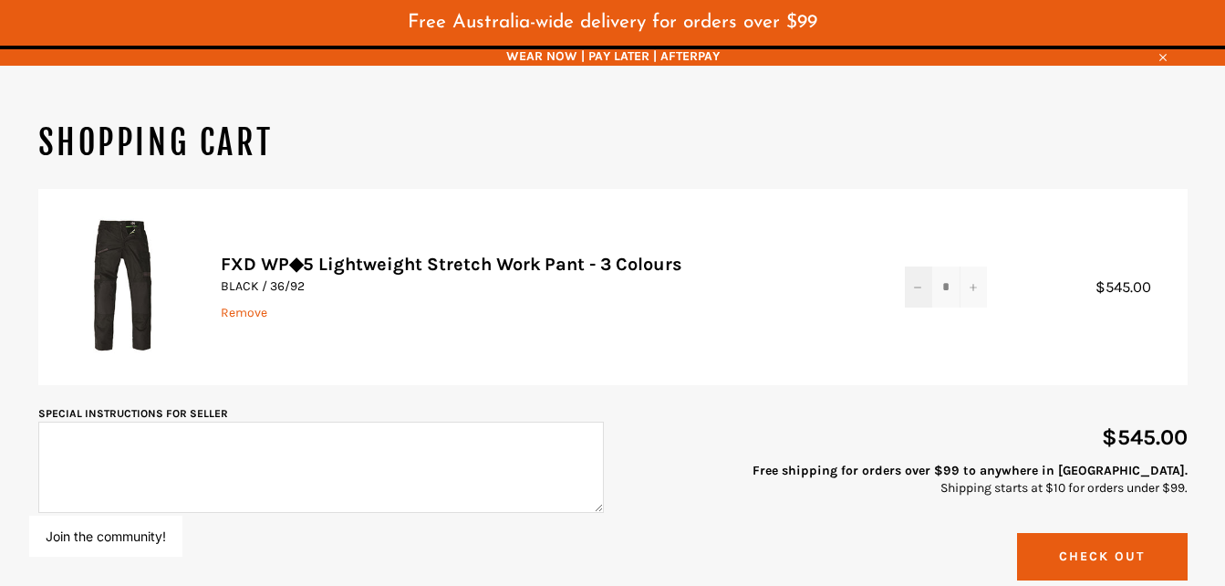
click at [916, 291] on icon "Reduce item quantity by one" at bounding box center [917, 287] width 7 height 7
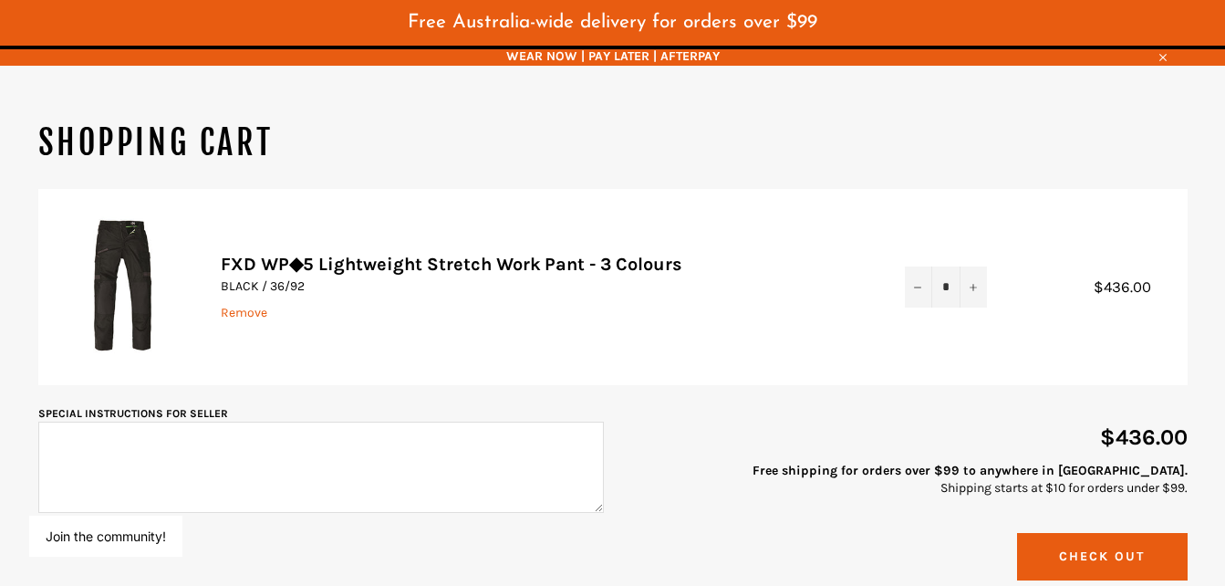
click at [916, 291] on icon "Reduce item quantity by one" at bounding box center [917, 287] width 7 height 7
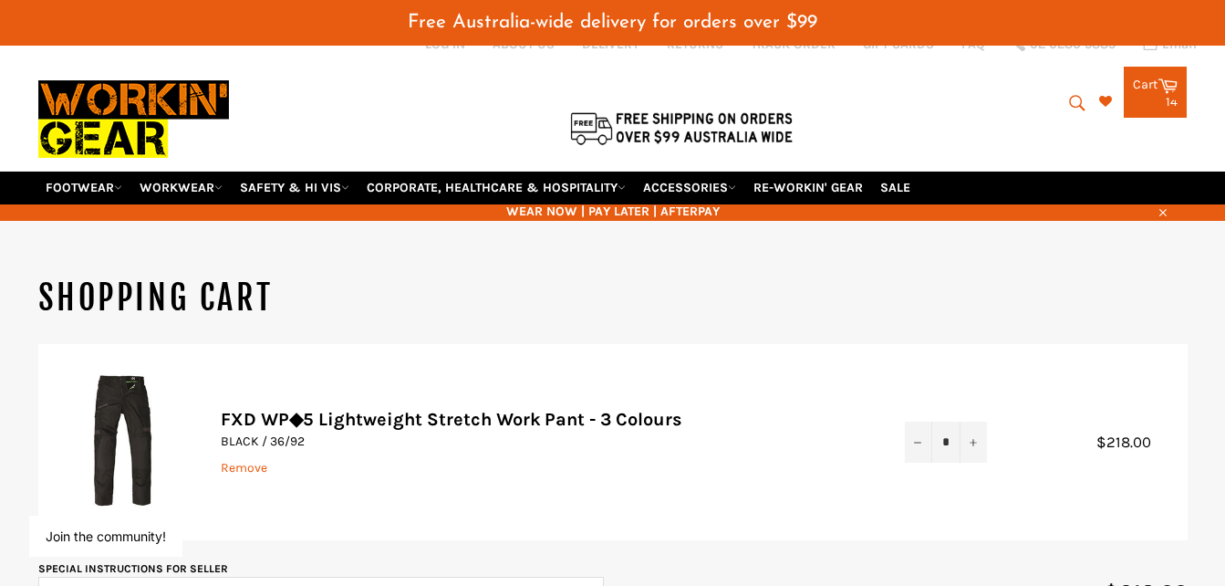
scroll to position [53, 0]
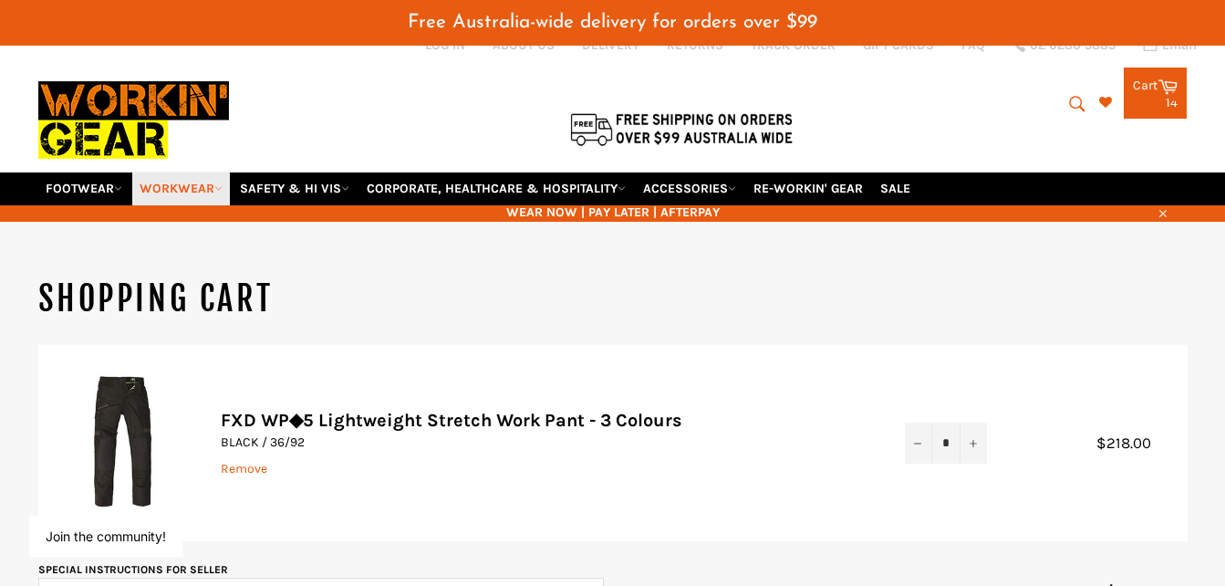
click at [161, 190] on link "WORKWEAR" at bounding box center [181, 188] width 98 height 32
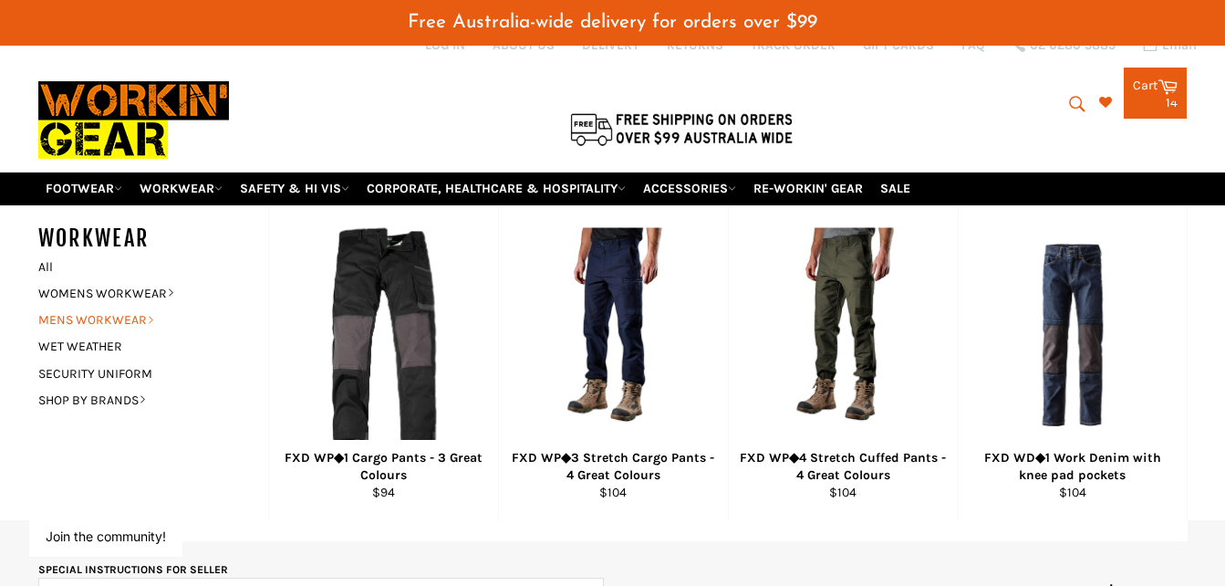
click at [106, 311] on link "MENS WORKWEAR" at bounding box center [139, 319] width 221 height 26
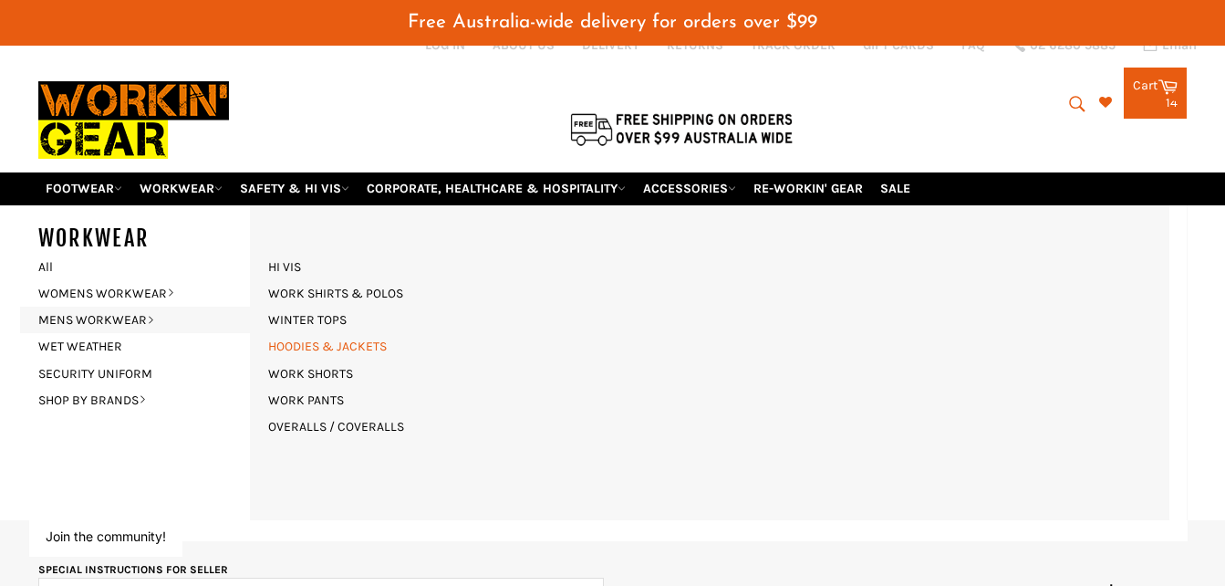
click at [317, 342] on link "HOODIES & JACKETS" at bounding box center [327, 346] width 137 height 26
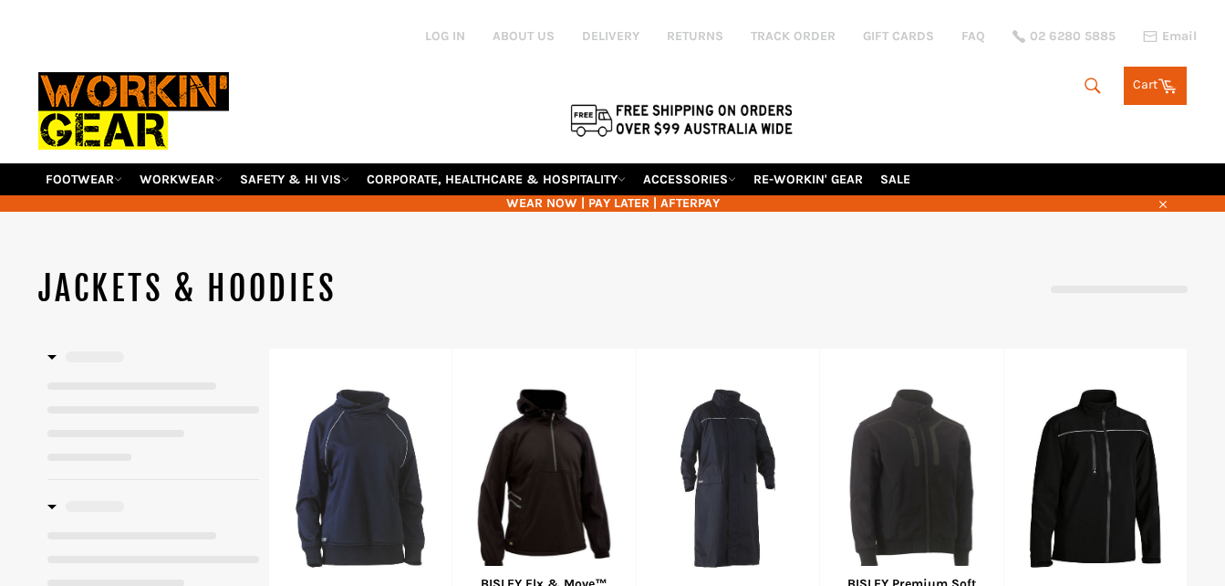
scroll to position [222, 0]
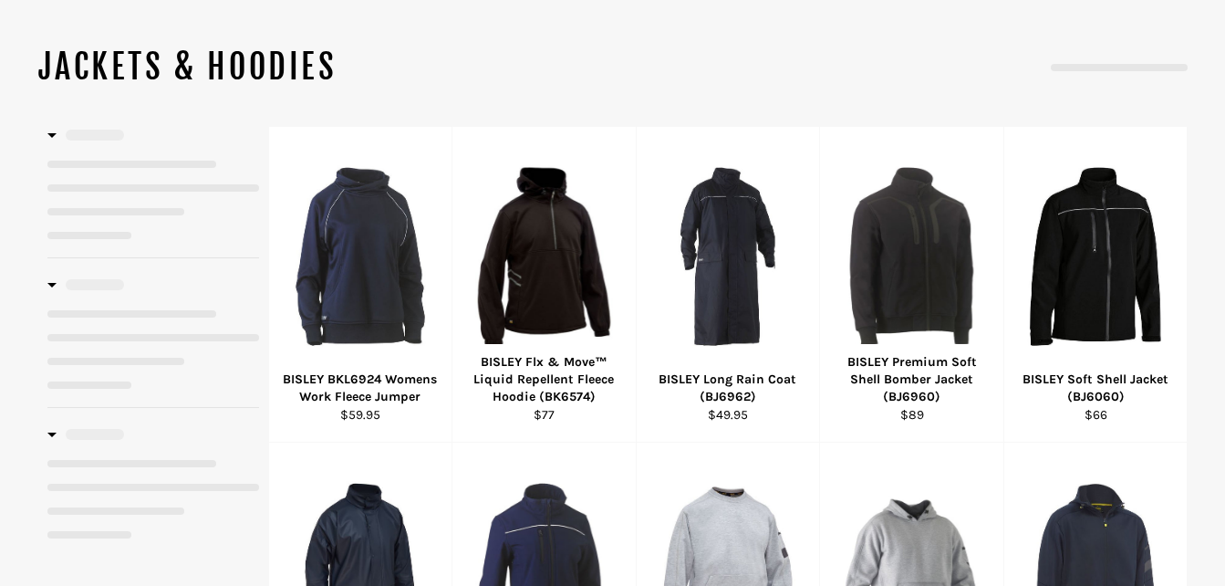
select select "**********"
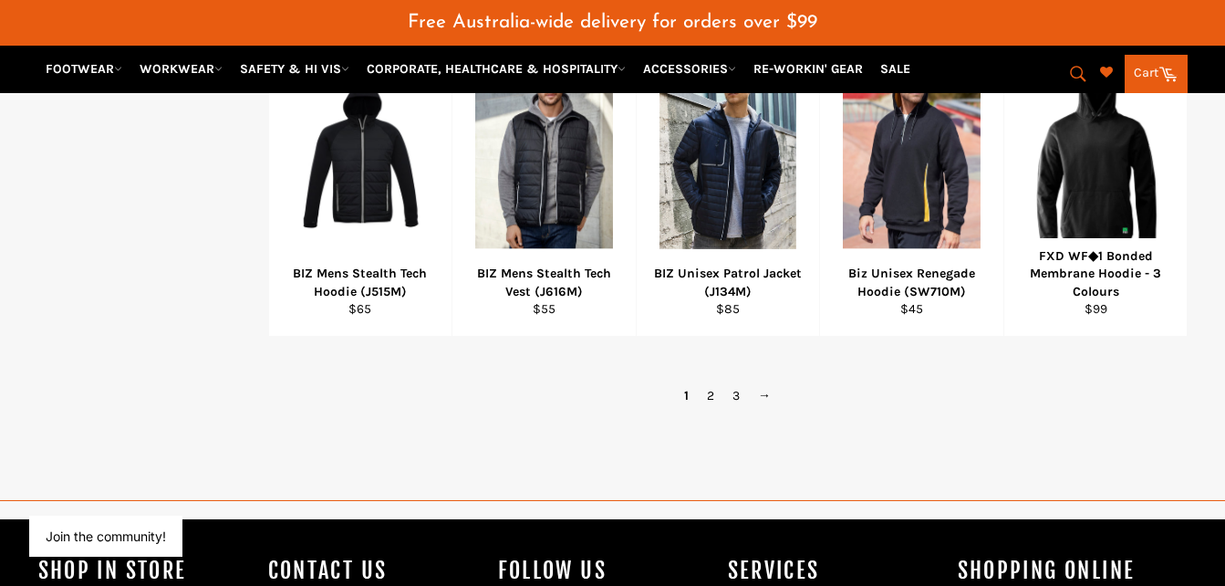
scroll to position [1322, 0]
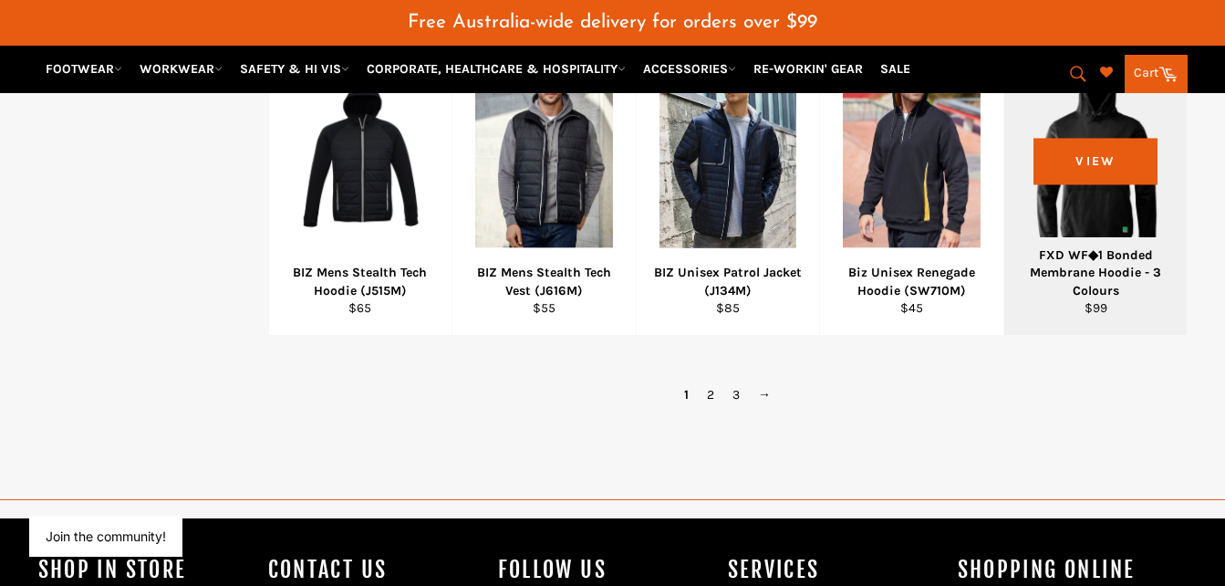
click at [1137, 231] on div "View" at bounding box center [1095, 177] width 183 height 315
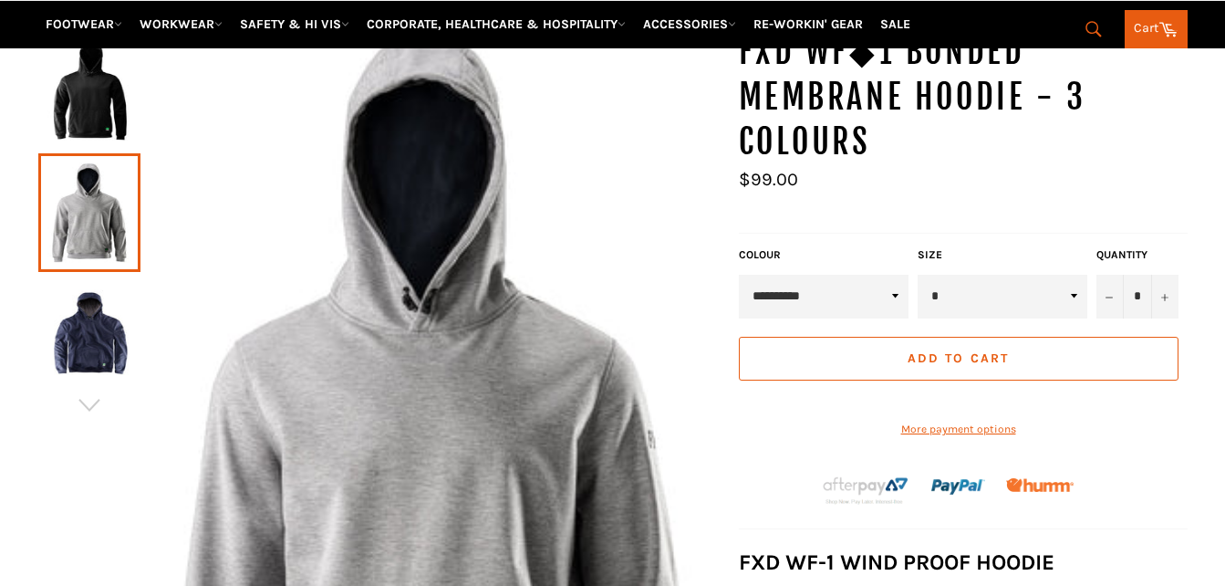
scroll to position [223, 0]
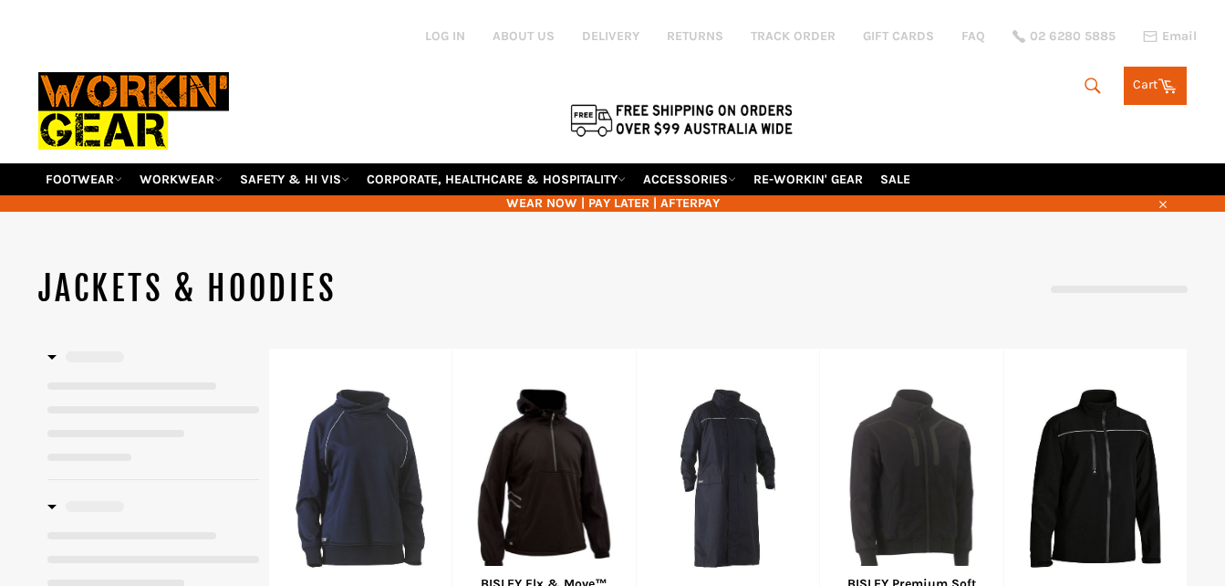
scroll to position [252, 0]
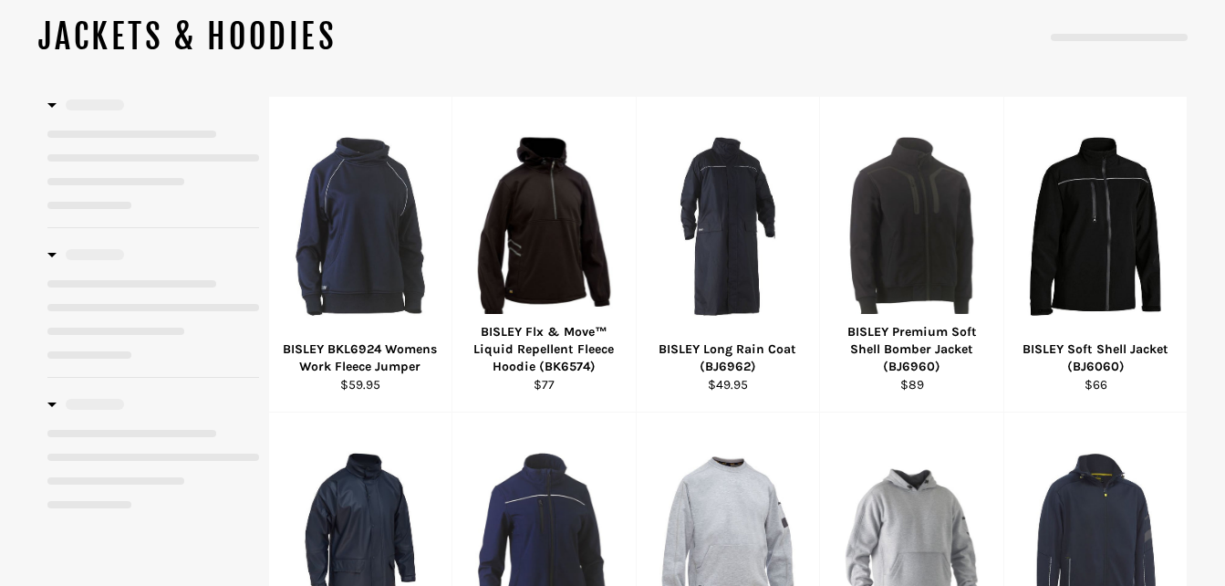
select select "**********"
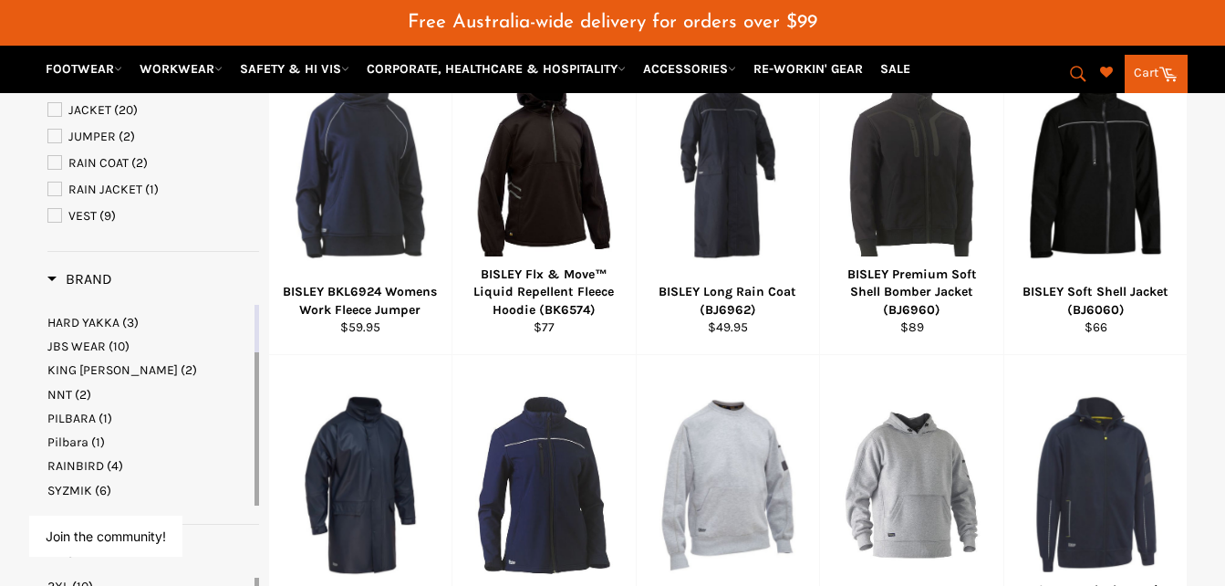
scroll to position [455, 0]
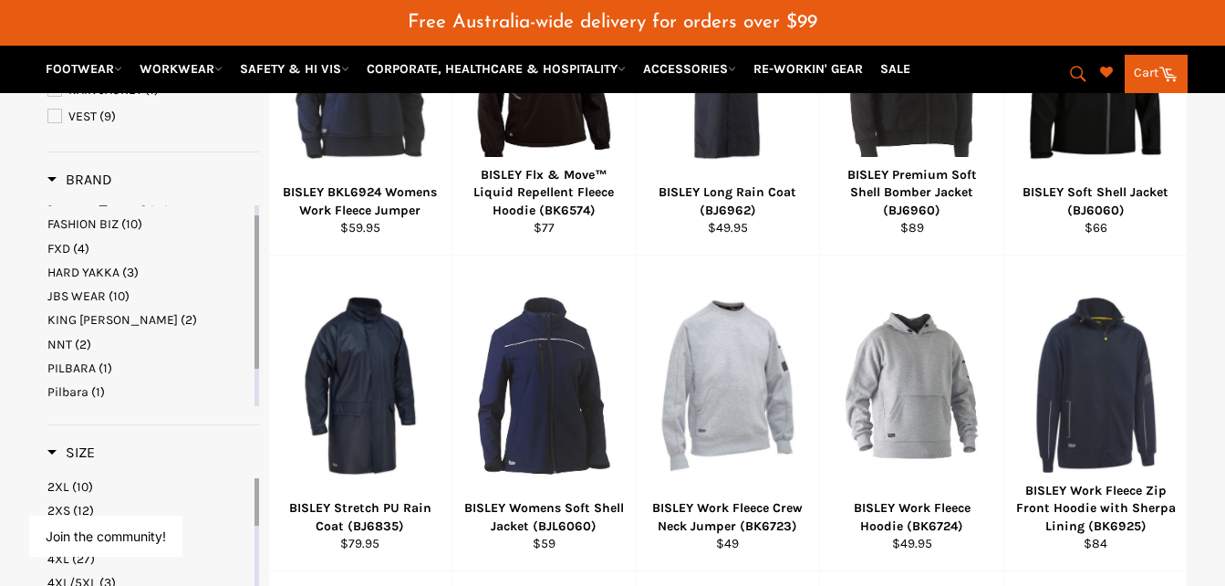
drag, startPoint x: 87, startPoint y: 320, endPoint x: 161, endPoint y: 282, distance: 83.2
click at [161, 282] on ul "BISLEY (10) FASHION BIZ (10) FXD (4) HARD YAKKA (3) JBS WEAR (10) KING GEE (2) …" at bounding box center [148, 320] width 203 height 257
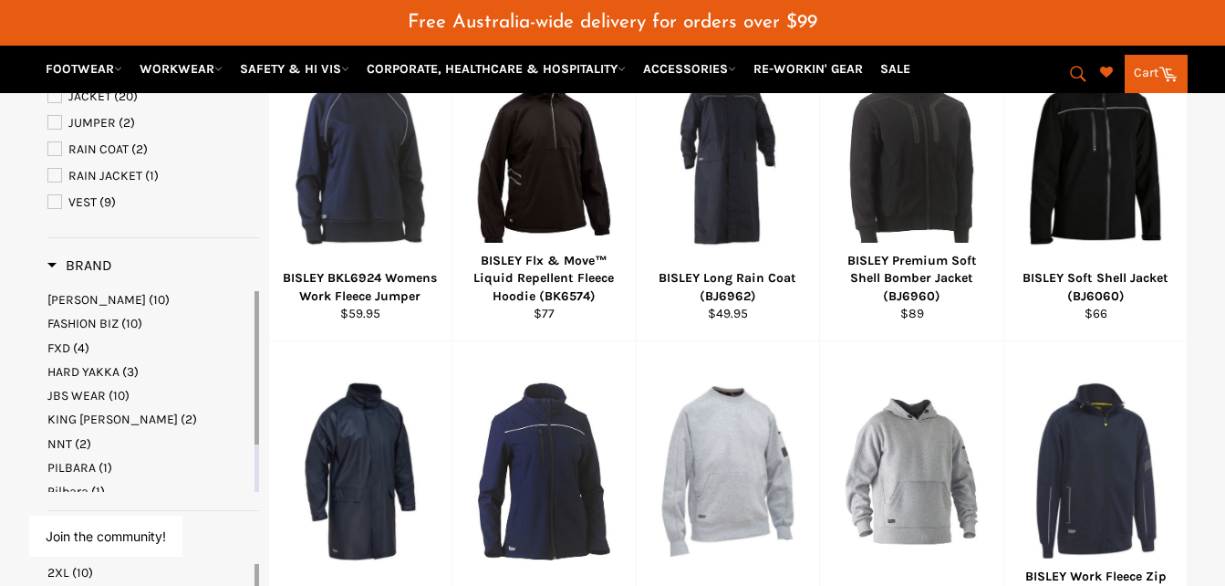
scroll to position [364, 0]
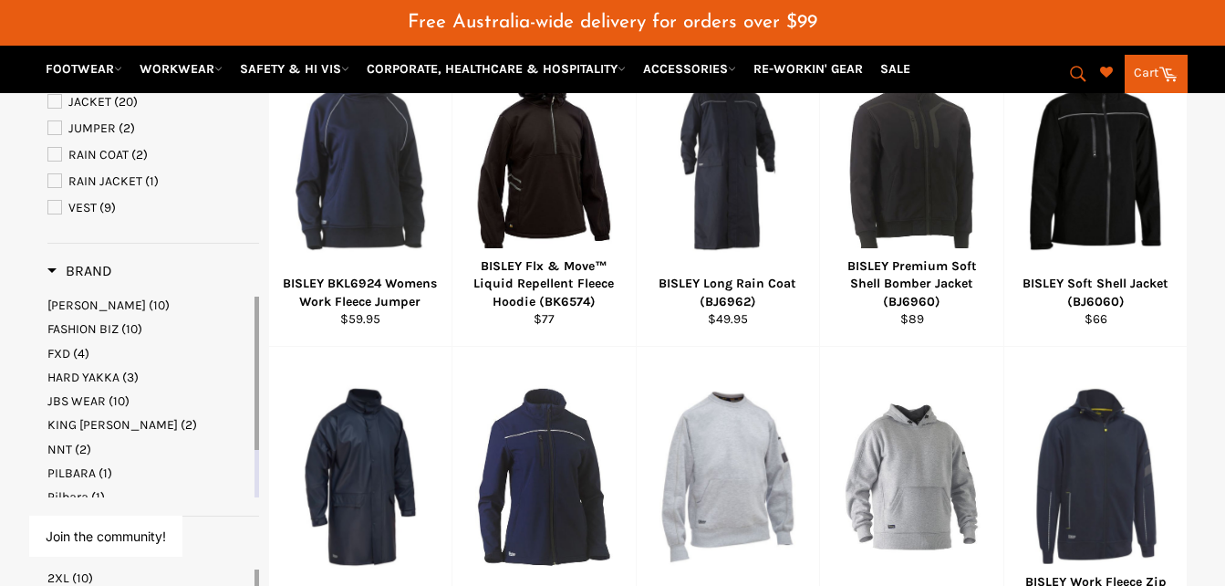
click at [71, 306] on span "[PERSON_NAME]" at bounding box center [96, 305] width 99 height 16
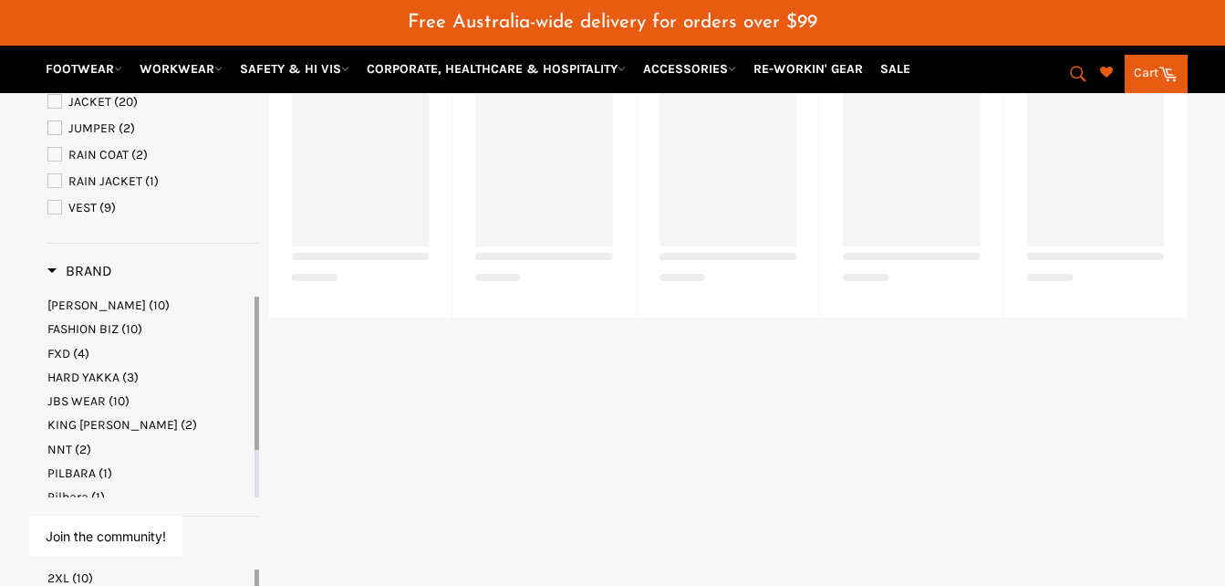
select select "**********"
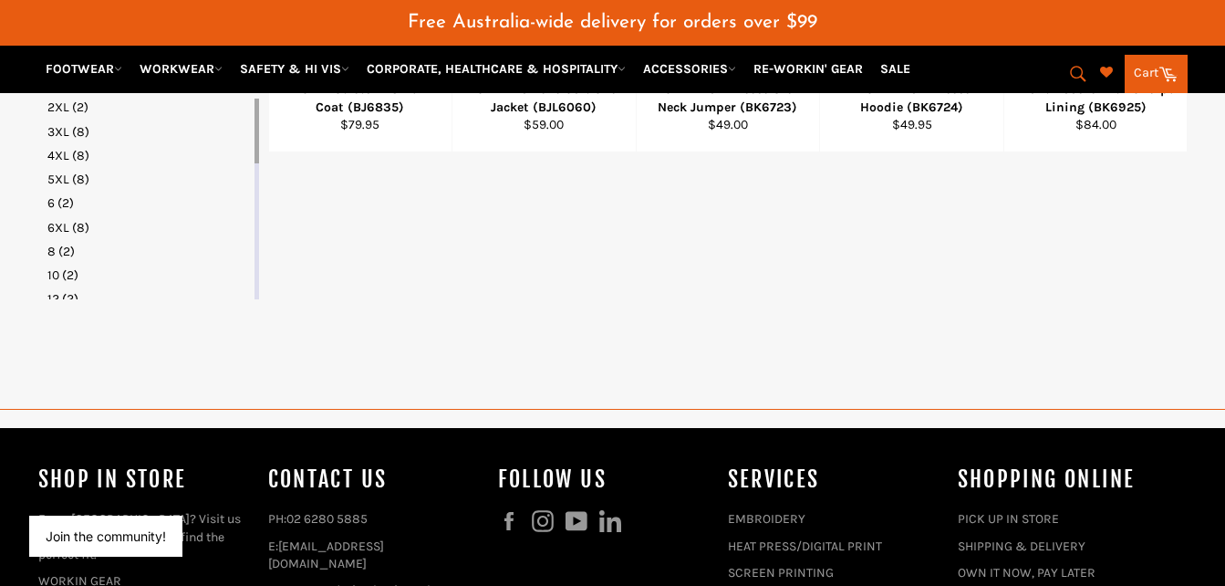
scroll to position [875, 0]
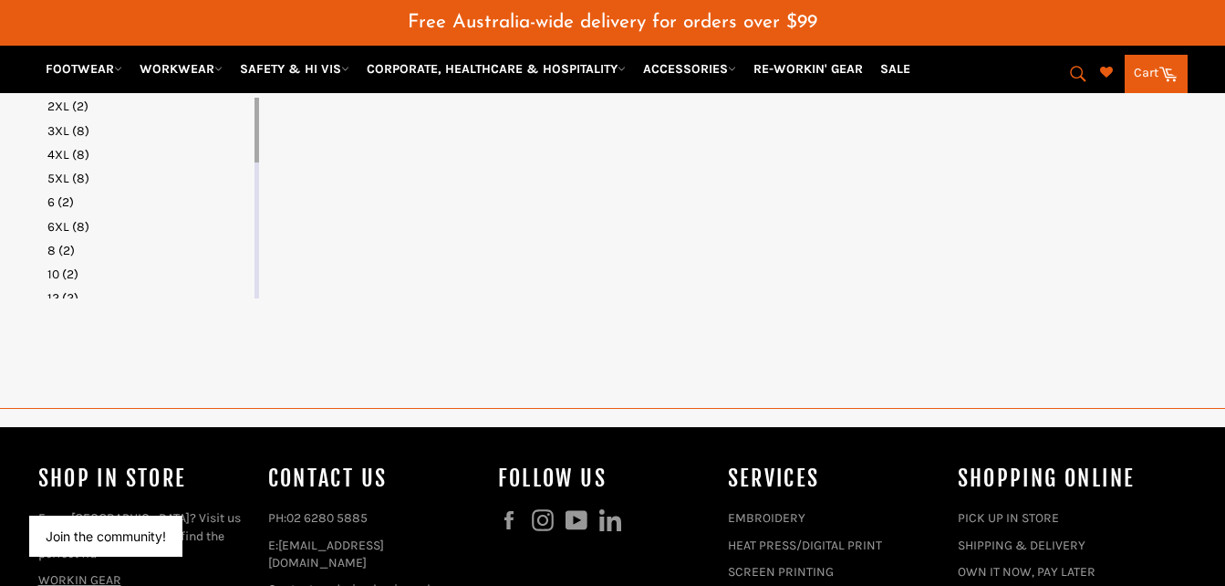
select select "**********"
